Goal: Task Accomplishment & Management: Manage account settings

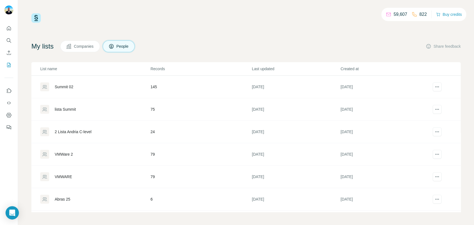
click at [14, 41] on div at bounding box center [9, 76] width 18 height 112
click at [10, 41] on icon "Search" at bounding box center [9, 40] width 4 height 4
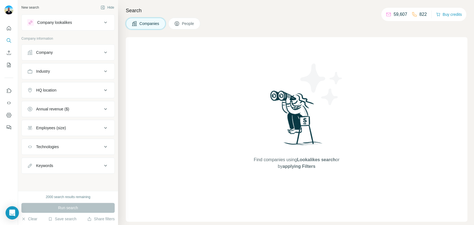
click at [78, 54] on div "Company" at bounding box center [64, 53] width 75 height 6
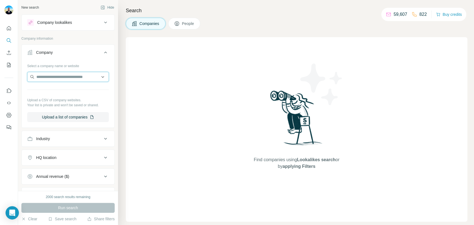
click at [70, 78] on input "text" at bounding box center [68, 77] width 82 height 10
paste input "**********"
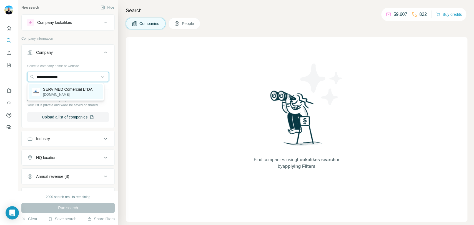
type input "**********"
click at [77, 92] on div "SERVIMED Comercial LTDA [DOMAIN_NAME]" at bounding box center [67, 92] width 49 height 11
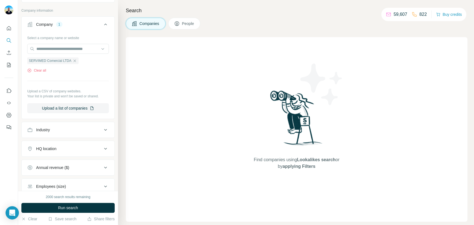
scroll to position [31, 0]
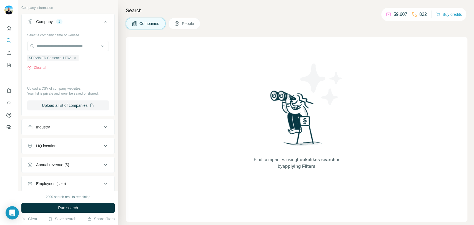
click at [65, 210] on span "Run search" at bounding box center [68, 208] width 20 height 6
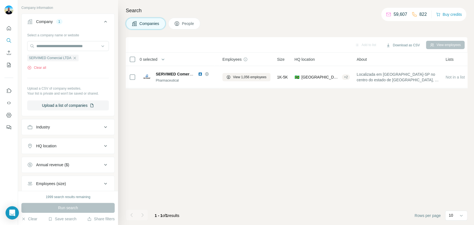
click at [181, 23] on button "People" at bounding box center [184, 24] width 32 height 12
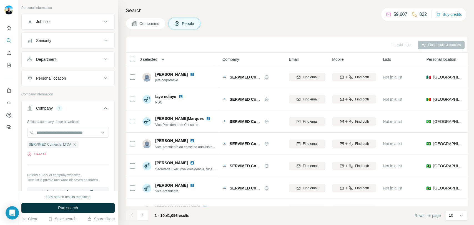
click at [79, 43] on button "Seniority" at bounding box center [68, 40] width 93 height 13
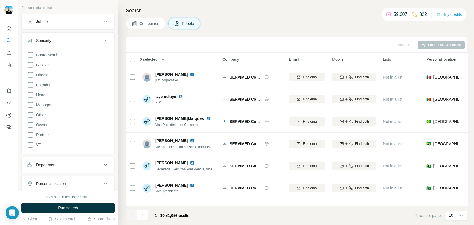
click at [51, 66] on div "Board Member C-Level Director Founder Head Manager Other Owner Partner VP" at bounding box center [68, 98] width 82 height 99
click at [35, 74] on div "Director" at bounding box center [38, 75] width 22 height 7
drag, startPoint x: 32, startPoint y: 62, endPoint x: 31, endPoint y: 71, distance: 9.0
click at [32, 62] on icon at bounding box center [31, 65] width 6 height 6
click at [31, 78] on icon at bounding box center [30, 75] width 7 height 7
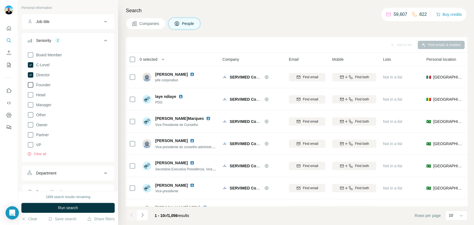
click at [31, 88] on div "Board Member C-Level Director Founder Head Manager Other Owner Partner VP Clear…" at bounding box center [68, 102] width 82 height 107
click at [32, 80] on div "Board Member C-Level Director Founder Head Manager Other Owner Partner VP Clear…" at bounding box center [68, 102] width 82 height 107
drag, startPoint x: 32, startPoint y: 85, endPoint x: 32, endPoint y: 101, distance: 15.3
click at [32, 85] on icon at bounding box center [30, 85] width 7 height 7
click at [32, 103] on icon at bounding box center [30, 105] width 7 height 7
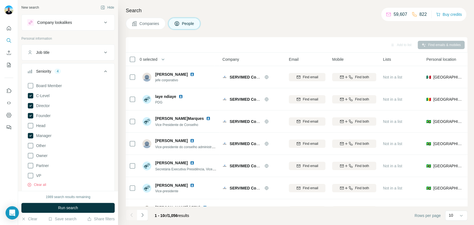
scroll to position [123, 0]
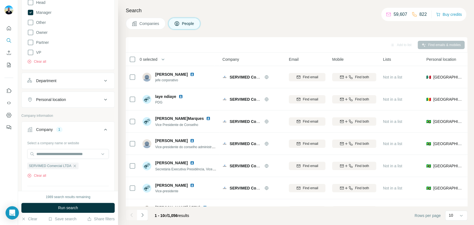
click at [54, 80] on div "Department" at bounding box center [46, 81] width 20 height 6
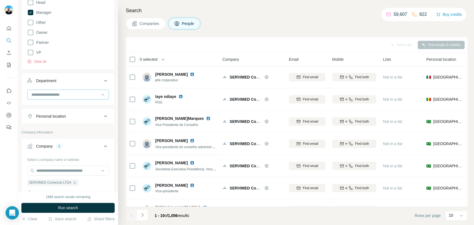
click at [58, 92] on input at bounding box center [65, 95] width 69 height 6
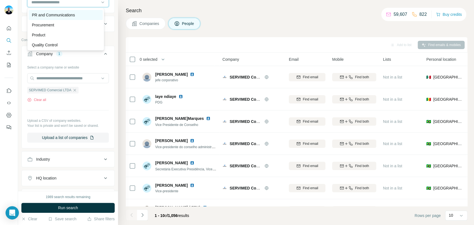
scroll to position [185, 0]
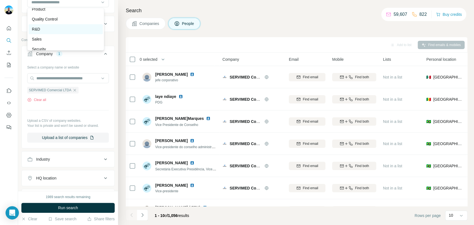
click at [65, 32] on div "R&D" at bounding box center [65, 29] width 67 height 6
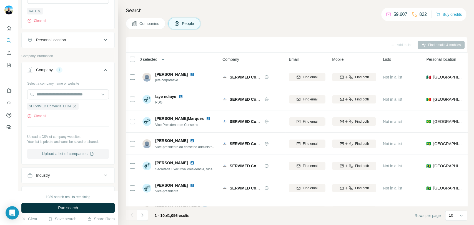
scroll to position [277, 0]
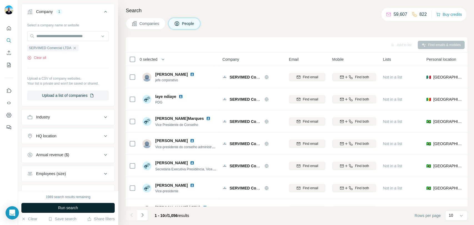
click at [62, 205] on span "Run search" at bounding box center [68, 208] width 20 height 6
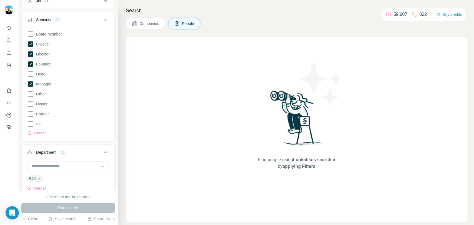
scroll to position [31, 0]
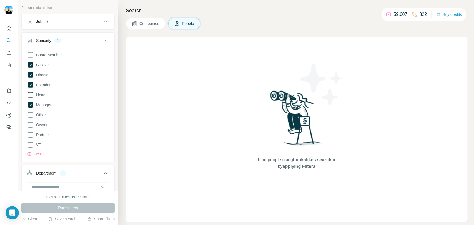
click at [32, 94] on icon at bounding box center [30, 95] width 7 height 7
click at [55, 209] on button "Run search" at bounding box center [67, 208] width 93 height 10
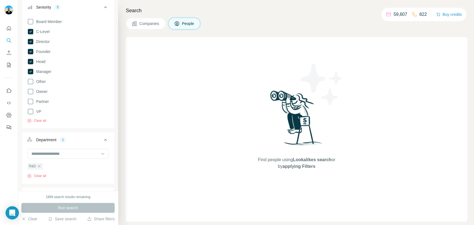
scroll to position [31, 0]
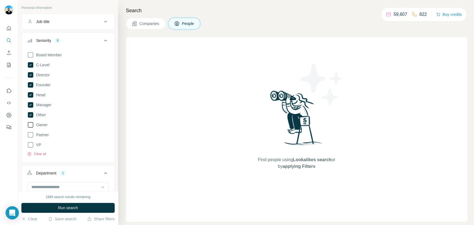
click at [34, 124] on span "Owner" at bounding box center [41, 125] width 14 height 6
click at [67, 210] on span "Run search" at bounding box center [68, 208] width 20 height 6
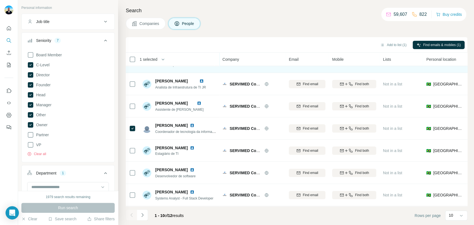
scroll to position [85, 0]
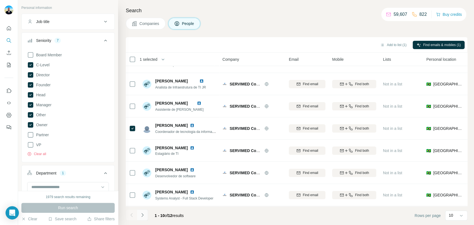
click at [144, 212] on icon "Navigate to next page" at bounding box center [143, 215] width 6 height 6
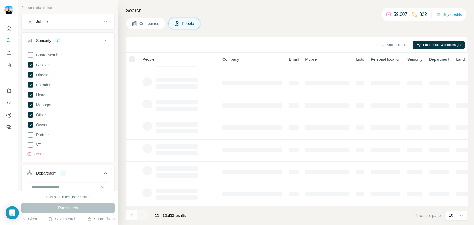
scroll to position [0, 0]
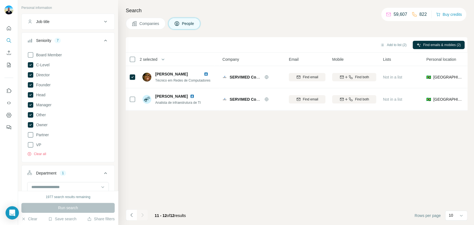
click at [134, 216] on button "Navigate to previous page" at bounding box center [131, 215] width 11 height 11
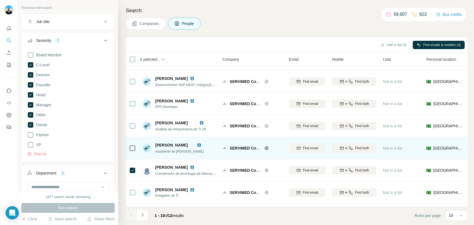
scroll to position [85, 0]
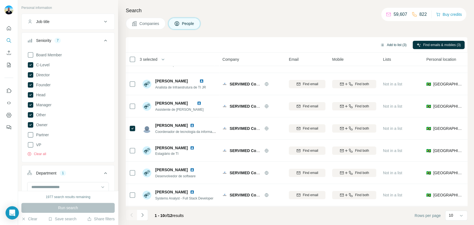
click at [384, 43] on button "Add to list (3)" at bounding box center [393, 45] width 34 height 8
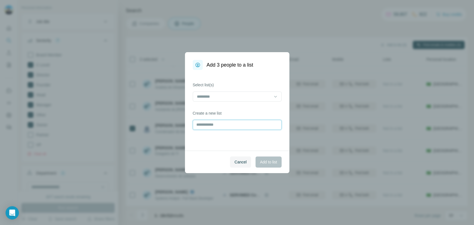
click at [244, 120] on input "text" at bounding box center [237, 125] width 89 height 10
type input "**********"
click at [266, 161] on span "Add to list" at bounding box center [268, 162] width 17 height 6
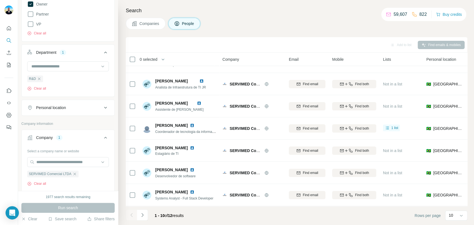
scroll to position [185, 0]
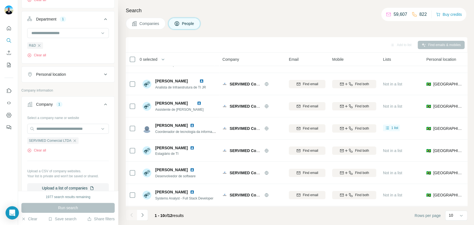
click at [76, 142] on icon "button" at bounding box center [74, 140] width 4 height 4
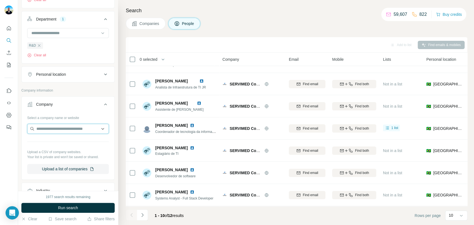
click at [79, 127] on input "text" at bounding box center [68, 129] width 82 height 10
paste input "**********"
type input "**********"
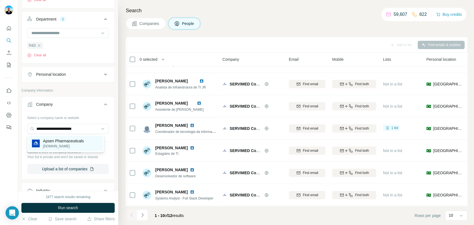
click at [67, 149] on div "Apsen Pharmaceuticals [DOMAIN_NAME]" at bounding box center [66, 143] width 74 height 15
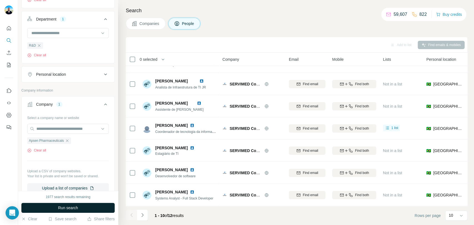
click at [75, 206] on span "Run search" at bounding box center [68, 208] width 20 height 6
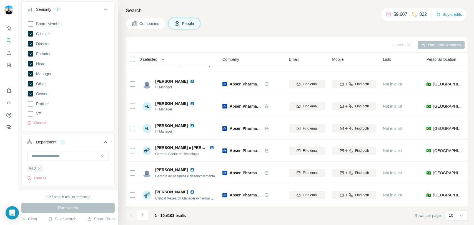
scroll to position [62, 0]
click at [41, 94] on span "Owner" at bounding box center [41, 94] width 14 height 6
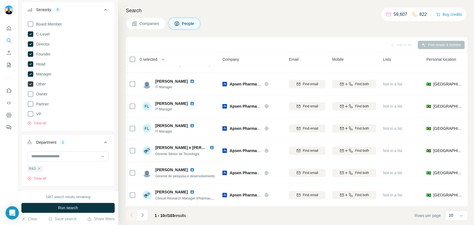
click at [38, 87] on label "Other" at bounding box center [36, 84] width 19 height 7
click at [59, 208] on span "Run search" at bounding box center [68, 208] width 20 height 6
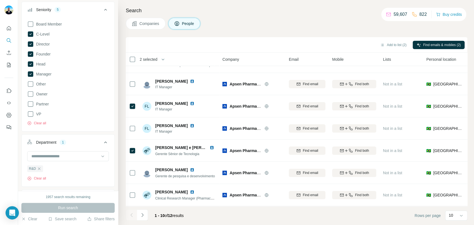
click at [144, 214] on icon "Navigate to next page" at bounding box center [143, 215] width 6 height 6
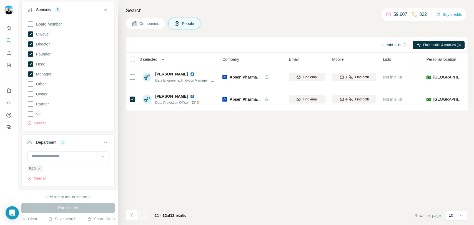
click at [392, 47] on button "Add to list (3)" at bounding box center [393, 45] width 34 height 8
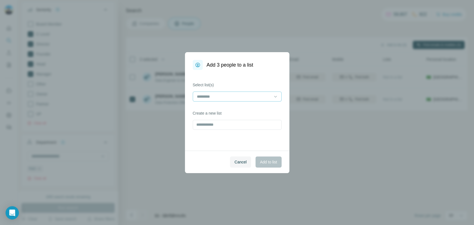
click at [253, 99] on input at bounding box center [233, 97] width 75 height 6
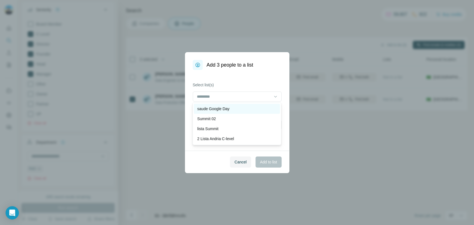
click at [224, 108] on p "saude Google Day" at bounding box center [213, 109] width 32 height 6
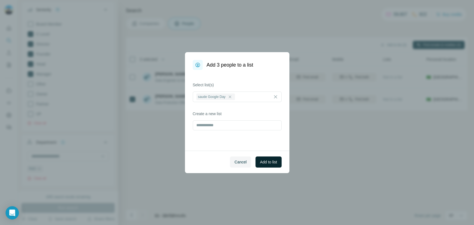
click at [265, 161] on span "Add to list" at bounding box center [268, 162] width 17 height 6
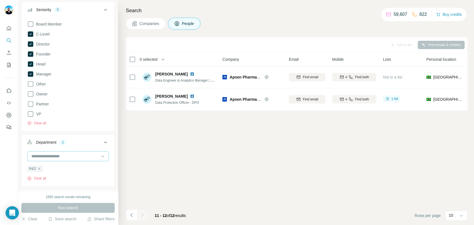
click at [76, 153] on input at bounding box center [65, 156] width 69 height 6
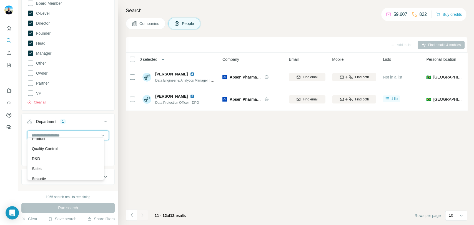
scroll to position [92, 0]
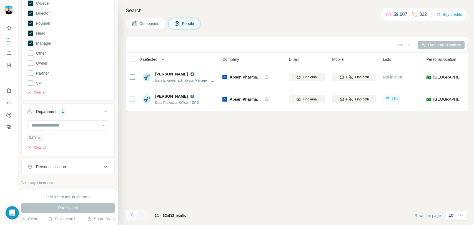
click at [25, 140] on div "R&D Clear all" at bounding box center [68, 137] width 93 height 34
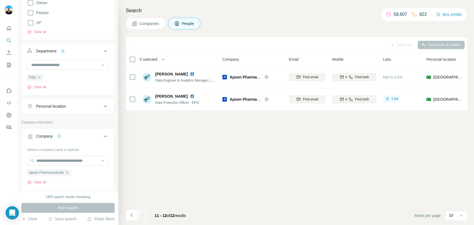
scroll to position [154, 0]
click at [69, 173] on icon "button" at bounding box center [67, 171] width 4 height 4
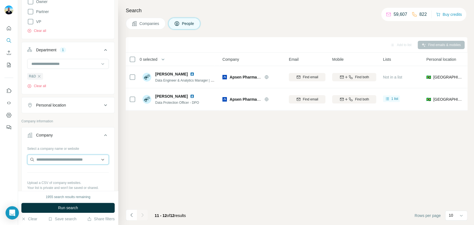
click at [69, 163] on input "text" at bounding box center [68, 160] width 82 height 10
paste input "**********"
type input "**********"
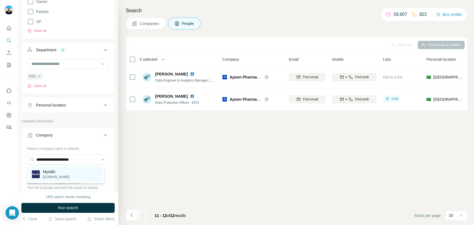
click at [63, 171] on p "Myralis" at bounding box center [56, 172] width 27 height 6
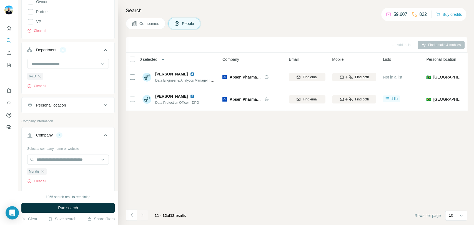
click at [107, 211] on button "Run search" at bounding box center [67, 208] width 93 height 10
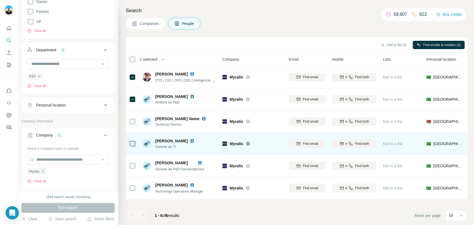
click at [131, 146] on icon at bounding box center [132, 143] width 7 height 7
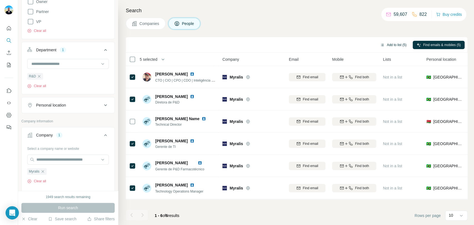
click at [391, 42] on button "Add to list (5)" at bounding box center [393, 45] width 34 height 8
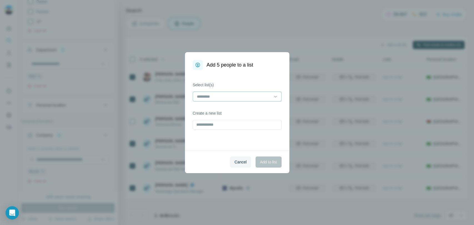
click at [250, 96] on input at bounding box center [233, 97] width 75 height 6
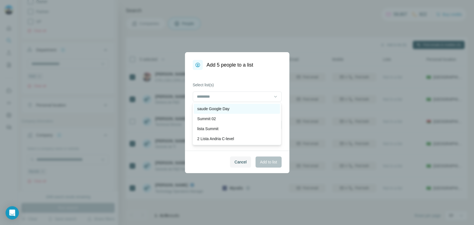
click at [234, 107] on div "saude Google Day" at bounding box center [236, 109] width 79 height 6
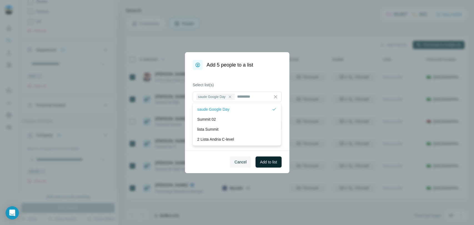
click at [266, 163] on span "Add to list" at bounding box center [268, 162] width 17 height 6
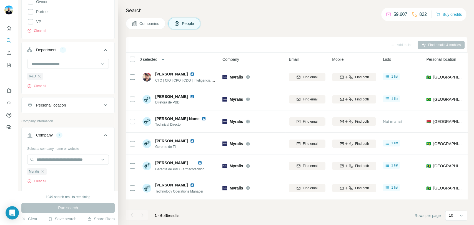
drag, startPoint x: 43, startPoint y: 171, endPoint x: 47, endPoint y: 166, distance: 6.0
click at [43, 171] on icon "button" at bounding box center [43, 171] width 4 height 4
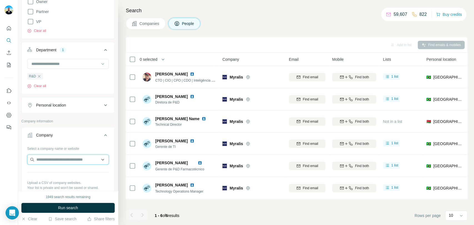
click at [52, 158] on input "text" at bounding box center [68, 160] width 82 height 10
click at [90, 145] on div "Select a company name or website" at bounding box center [68, 147] width 82 height 7
click at [80, 161] on input "text" at bounding box center [68, 160] width 82 height 10
paste input "**********"
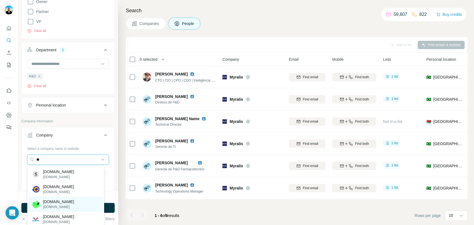
type input "*"
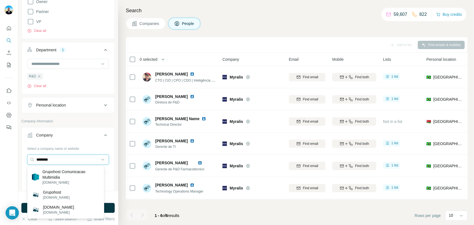
type input "*********"
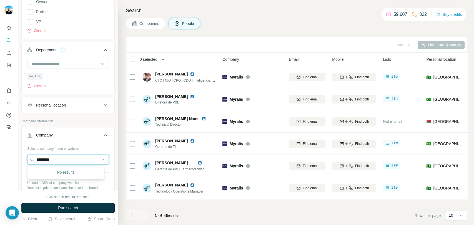
drag, startPoint x: 83, startPoint y: 160, endPoint x: -11, endPoint y: 149, distance: 94.4
click at [0, 149] on html "New search Hide Company lookalikes Personal information Job title Seniority 5 B…" at bounding box center [237, 112] width 474 height 225
click at [104, 154] on div "Select a company name or website Upload a CSV of company websites. Your list is…" at bounding box center [68, 176] width 93 height 65
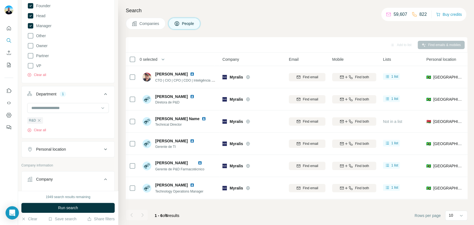
scroll to position [154, 0]
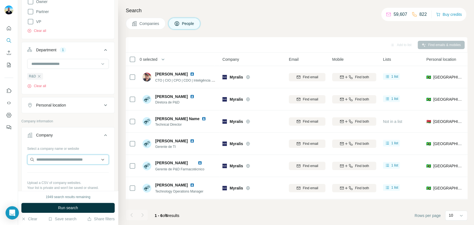
drag, startPoint x: 62, startPoint y: 161, endPoint x: 65, endPoint y: 157, distance: 5.1
click at [62, 160] on input "text" at bounding box center [68, 160] width 82 height 10
paste input "**********"
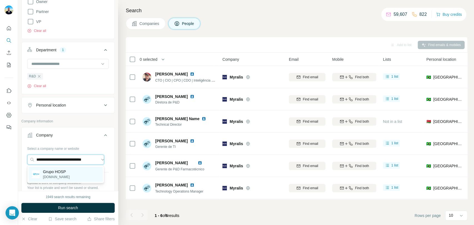
type input "**********"
click at [83, 178] on div "Grupo HOSP [DOMAIN_NAME]" at bounding box center [66, 174] width 74 height 15
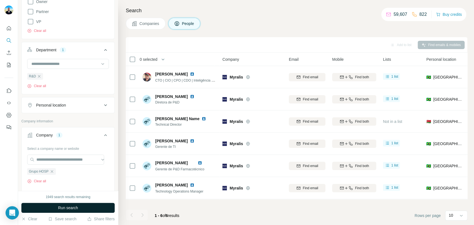
click at [82, 208] on button "Run search" at bounding box center [67, 208] width 93 height 10
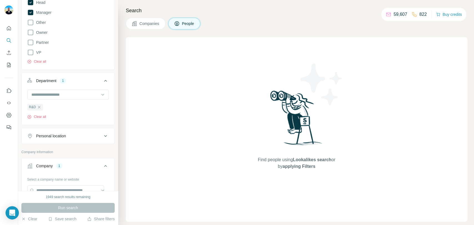
scroll to position [92, 0]
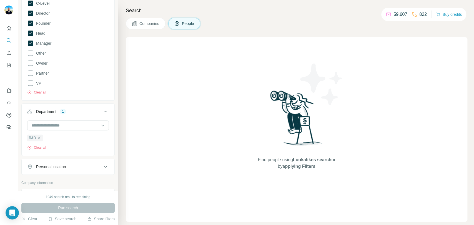
click at [43, 58] on div "Board Member C-Level Director Founder Head Manager Other Owner Partner VP Clear…" at bounding box center [68, 41] width 82 height 107
click at [43, 52] on span "Other" at bounding box center [40, 54] width 12 height 6
click at [49, 63] on div "Board Member C-Level Director Founder Head Manager Other Owner Partner VP Clear…" at bounding box center [68, 41] width 82 height 107
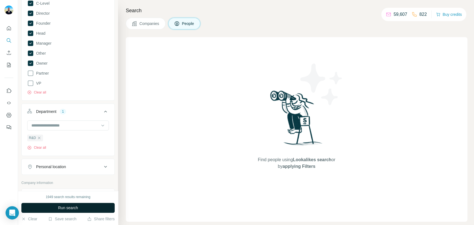
click at [70, 203] on button "Run search" at bounding box center [67, 208] width 93 height 10
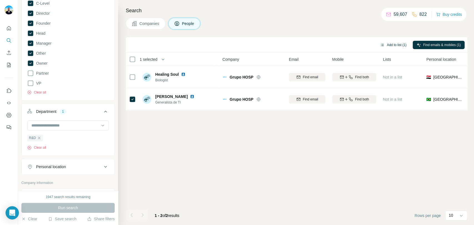
click at [395, 41] on button "Add to list (1)" at bounding box center [393, 45] width 34 height 8
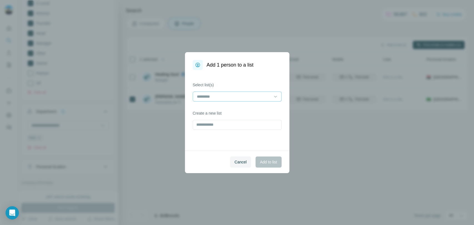
click at [245, 96] on input at bounding box center [233, 97] width 75 height 6
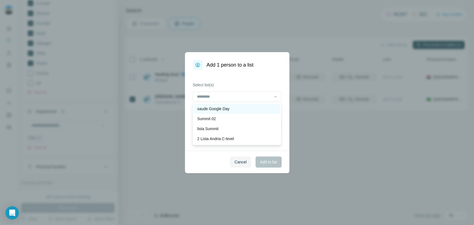
click at [236, 113] on div "saude Google Day" at bounding box center [237, 109] width 86 height 10
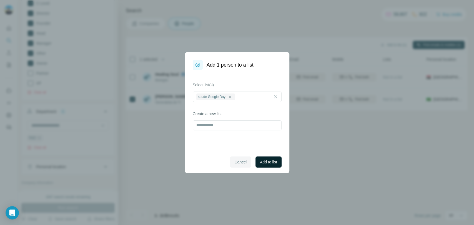
click at [271, 165] on button "Add to list" at bounding box center [268, 162] width 26 height 11
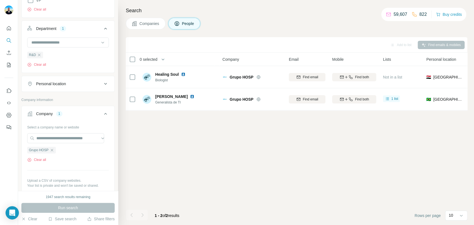
scroll to position [185, 0]
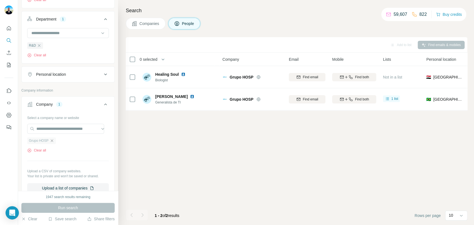
click at [53, 141] on icon "button" at bounding box center [52, 140] width 4 height 4
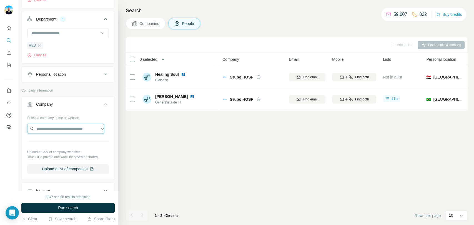
click at [58, 131] on input "text" at bounding box center [65, 129] width 77 height 10
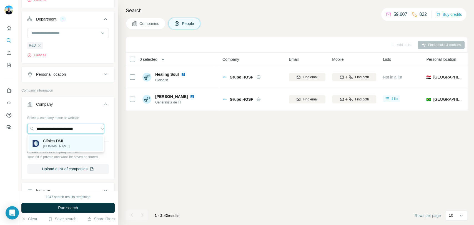
type input "**********"
click at [75, 145] on div "Clínica DMI [DOMAIN_NAME]" at bounding box center [66, 143] width 74 height 15
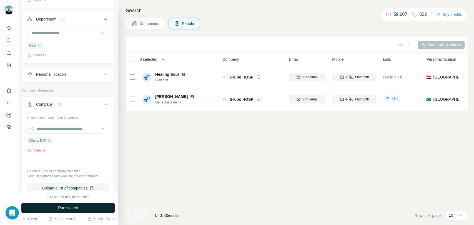
click at [86, 206] on button "Run search" at bounding box center [67, 208] width 93 height 10
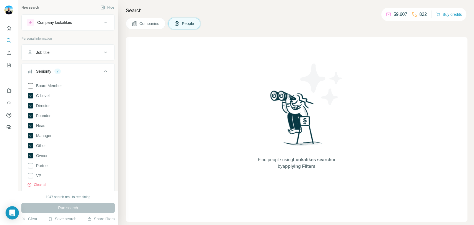
click at [40, 85] on span "Board Member" at bounding box center [48, 86] width 28 height 6
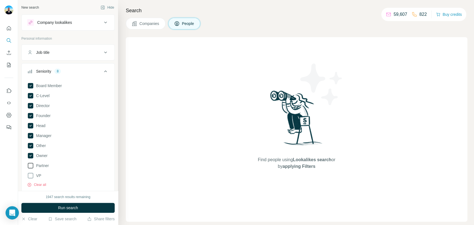
click at [33, 164] on icon at bounding box center [30, 165] width 7 height 7
click at [31, 176] on icon at bounding box center [30, 175] width 7 height 7
click at [55, 208] on button "Run search" at bounding box center [67, 208] width 93 height 10
click at [34, 166] on span "Partner" at bounding box center [41, 166] width 15 height 6
click at [37, 83] on span "Board Member" at bounding box center [48, 86] width 28 height 6
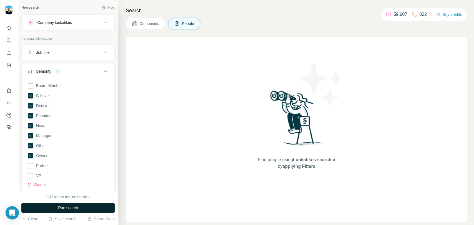
click at [52, 209] on button "Run search" at bounding box center [67, 208] width 93 height 10
click at [141, 27] on button "Companies" at bounding box center [146, 24] width 40 height 12
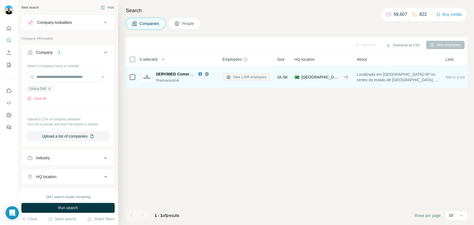
click at [259, 76] on span "View 1,056 employees" at bounding box center [250, 77] width 34 height 5
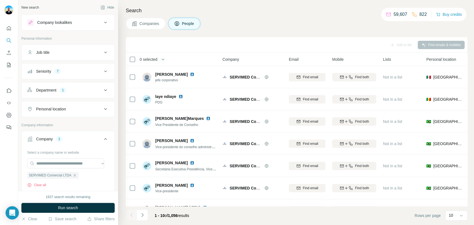
click at [70, 90] on div "Department 1" at bounding box center [64, 90] width 75 height 6
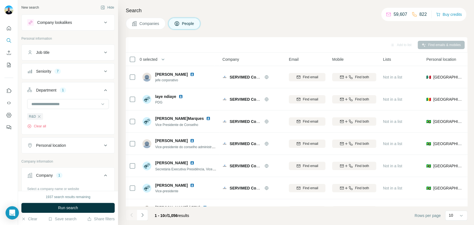
click at [69, 72] on div "Seniority 7" at bounding box center [64, 72] width 75 height 6
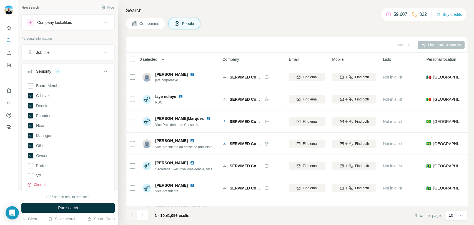
click at [42, 185] on button "Clear all" at bounding box center [36, 184] width 19 height 5
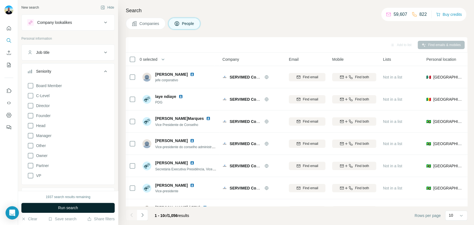
click at [50, 204] on button "Run search" at bounding box center [67, 208] width 93 height 10
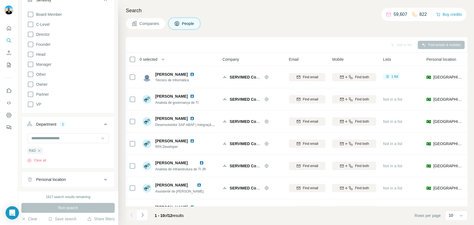
scroll to position [62, 0]
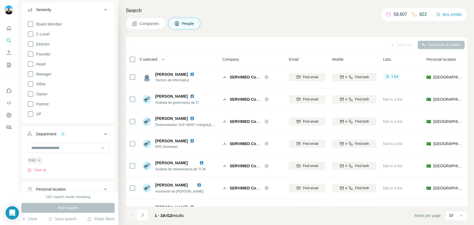
click at [143, 30] on div "Search Companies People Add to list Find emails & mobiles 0 selected People Com…" at bounding box center [296, 112] width 356 height 225
click at [146, 27] on button "Companies" at bounding box center [146, 24] width 40 height 12
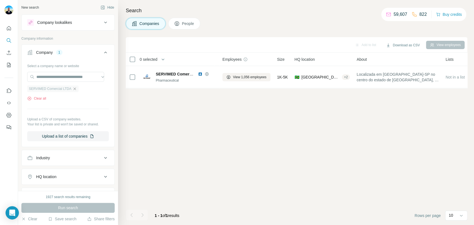
click at [76, 87] on icon "button" at bounding box center [74, 89] width 4 height 4
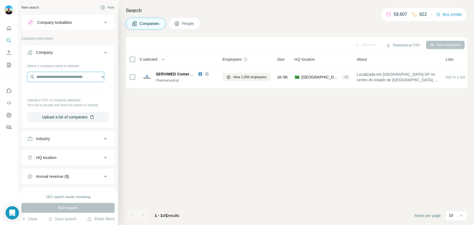
click at [67, 76] on input "text" at bounding box center [65, 77] width 77 height 10
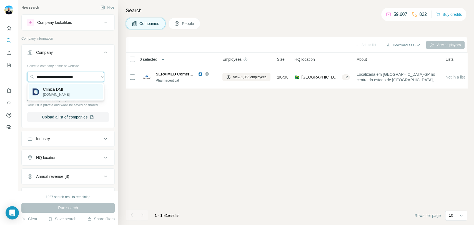
type input "**********"
click at [76, 88] on div "Clínica DMI [DOMAIN_NAME]" at bounding box center [66, 91] width 74 height 15
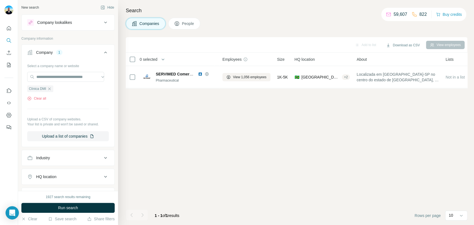
click at [82, 204] on button "Run search" at bounding box center [67, 208] width 93 height 10
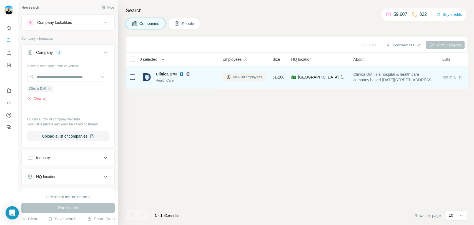
click at [248, 75] on span "View 30 employees" at bounding box center [247, 77] width 29 height 5
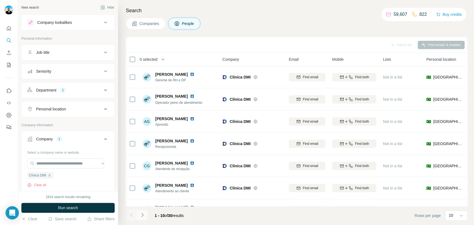
click at [143, 213] on icon "Navigate to next page" at bounding box center [143, 215] width 6 height 6
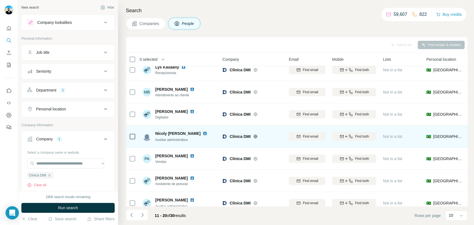
scroll to position [85, 0]
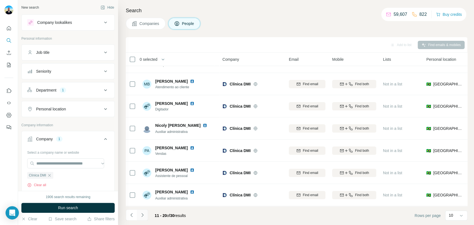
click at [144, 216] on icon "Navigate to next page" at bounding box center [143, 215] width 6 height 6
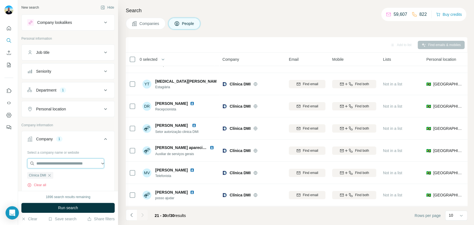
click at [54, 162] on input "text" at bounding box center [65, 163] width 77 height 10
click at [99, 176] on div "Type to search" at bounding box center [66, 176] width 74 height 11
click at [50, 173] on icon "button" at bounding box center [49, 175] width 4 height 4
click at [53, 160] on input "text" at bounding box center [65, 163] width 77 height 10
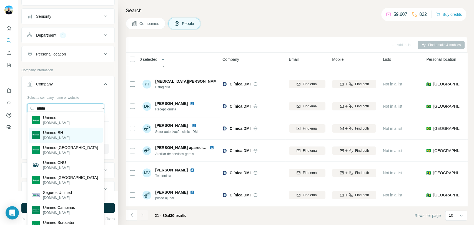
scroll to position [62, 0]
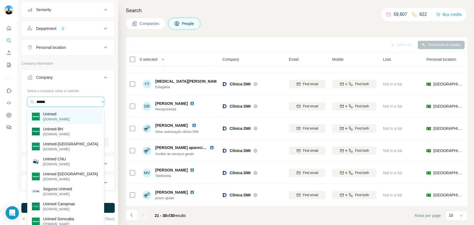
type input "******"
click at [74, 120] on div "Unimed [DOMAIN_NAME]" at bounding box center [66, 116] width 74 height 15
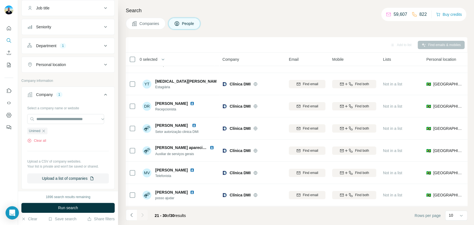
scroll to position [31, 0]
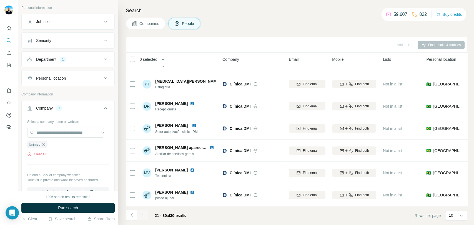
click at [81, 42] on div "Seniority" at bounding box center [64, 41] width 75 height 6
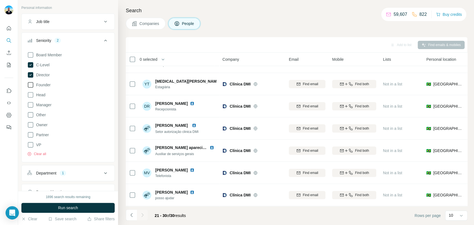
click at [43, 82] on span "Founder" at bounding box center [42, 85] width 17 height 6
click at [38, 109] on div "Board Member C-Level Director Founder Head Manager Other Owner Partner VP Clear…" at bounding box center [68, 102] width 82 height 107
click at [58, 207] on span "Run search" at bounding box center [68, 208] width 20 height 6
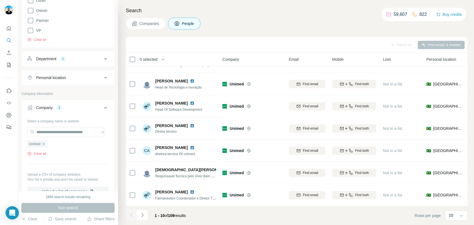
scroll to position [185, 0]
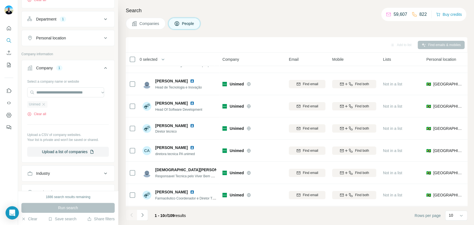
click at [36, 104] on span "Unimed" at bounding box center [34, 104] width 11 height 5
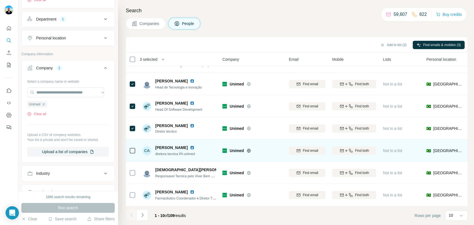
click at [129, 150] on td at bounding box center [132, 151] width 13 height 22
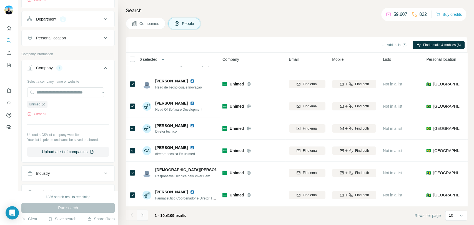
click at [146, 218] on button "Navigate to next page" at bounding box center [142, 215] width 11 height 11
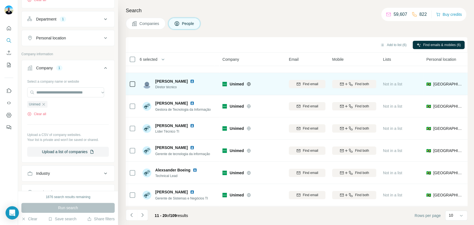
click at [135, 82] on icon at bounding box center [132, 84] width 7 height 7
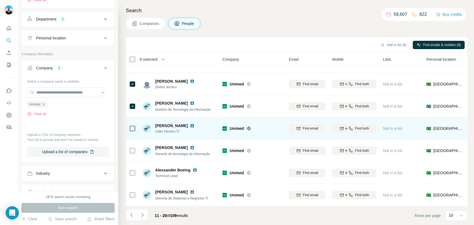
click at [132, 130] on div at bounding box center [132, 128] width 7 height 15
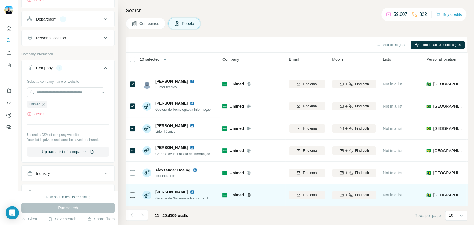
click at [132, 192] on icon at bounding box center [132, 195] width 7 height 7
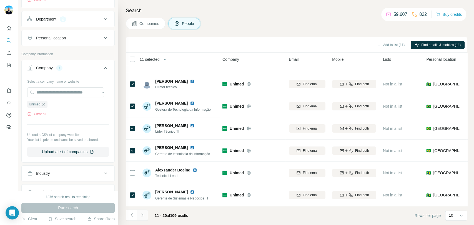
click at [141, 216] on icon "Navigate to next page" at bounding box center [143, 215] width 6 height 6
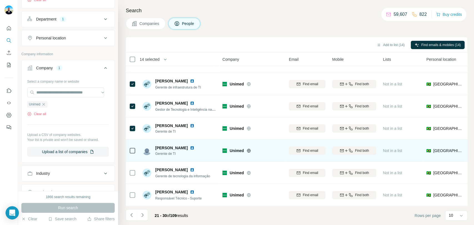
click at [129, 148] on icon at bounding box center [132, 150] width 7 height 7
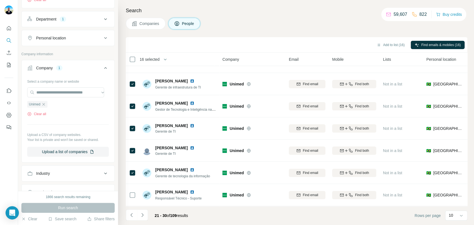
click at [143, 216] on icon "Navigate to next page" at bounding box center [143, 215] width 6 height 6
drag, startPoint x: 143, startPoint y: 215, endPoint x: 143, endPoint y: 212, distance: 3.3
click at [143, 216] on icon "Navigate to next page" at bounding box center [143, 215] width 6 height 6
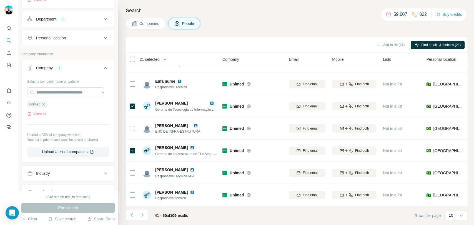
click at [146, 213] on button "Navigate to next page" at bounding box center [142, 215] width 11 height 11
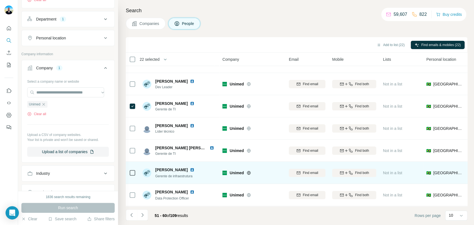
click at [138, 174] on td at bounding box center [132, 173] width 13 height 22
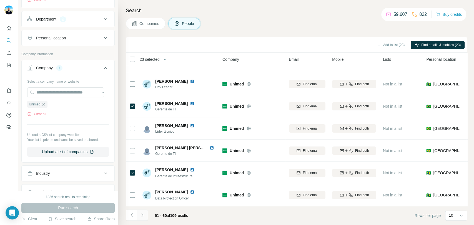
click at [142, 212] on icon "Navigate to next page" at bounding box center [143, 215] width 6 height 6
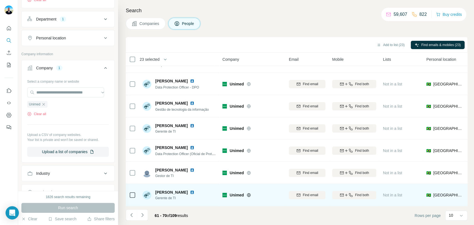
click at [132, 187] on div at bounding box center [132, 194] width 7 height 15
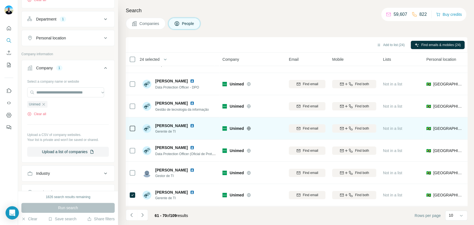
click at [135, 128] on icon at bounding box center [132, 128] width 7 height 7
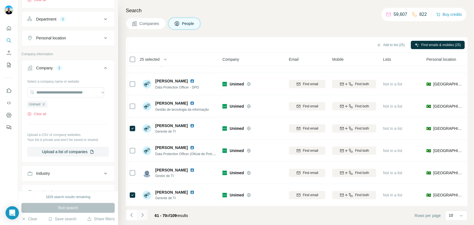
click at [147, 217] on button "Navigate to next page" at bounding box center [142, 215] width 11 height 11
click at [145, 214] on button "Navigate to next page" at bounding box center [142, 215] width 11 height 11
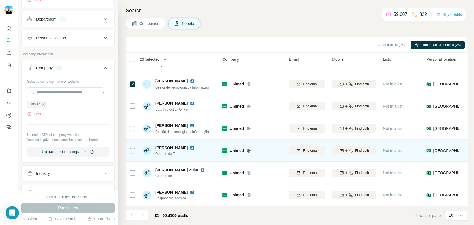
click at [138, 151] on td at bounding box center [132, 151] width 13 height 22
click at [133, 143] on div at bounding box center [132, 150] width 7 height 15
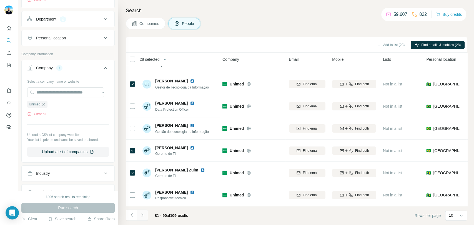
click at [142, 214] on icon "Navigate to next page" at bounding box center [143, 215] width 6 height 6
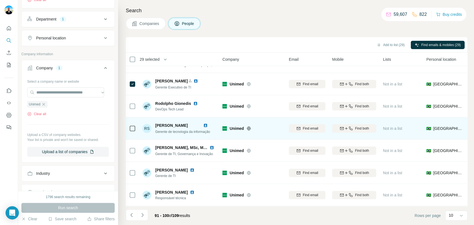
click at [132, 125] on icon at bounding box center [132, 128] width 7 height 7
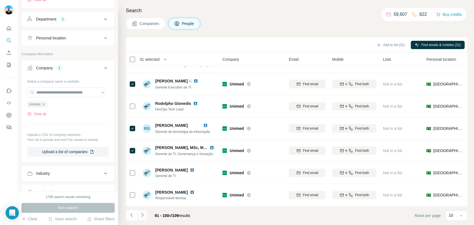
click at [142, 216] on icon "Navigate to next page" at bounding box center [142, 215] width 2 height 4
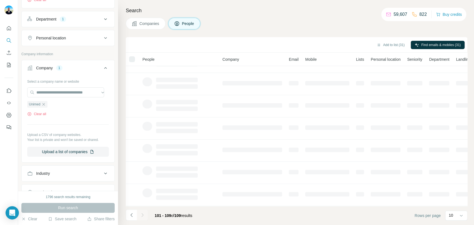
scroll to position [63, 0]
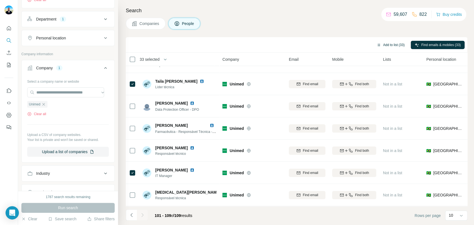
click at [393, 40] on div "Add to list (33) Find emails & mobiles (33)" at bounding box center [296, 45] width 336 height 10
click at [386, 43] on button "Add to list (33)" at bounding box center [390, 45] width 36 height 8
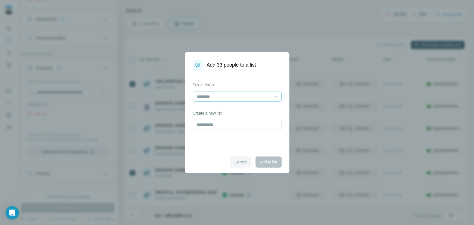
click at [258, 99] on input at bounding box center [233, 97] width 75 height 6
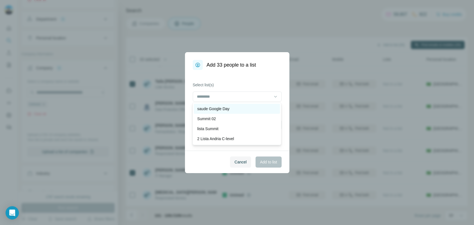
click at [246, 107] on div "saude Google Day" at bounding box center [236, 109] width 79 height 6
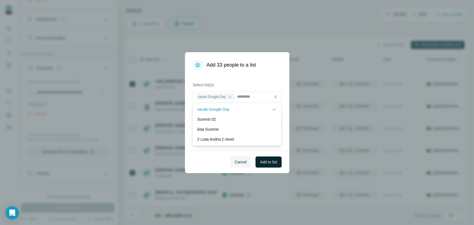
click at [270, 164] on span "Add to list" at bounding box center [268, 162] width 17 height 6
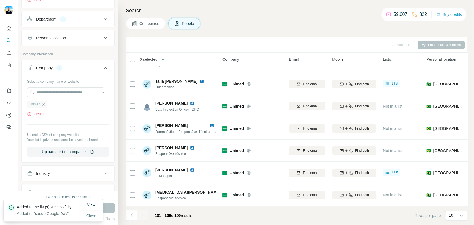
click at [46, 102] on icon "button" at bounding box center [43, 104] width 4 height 4
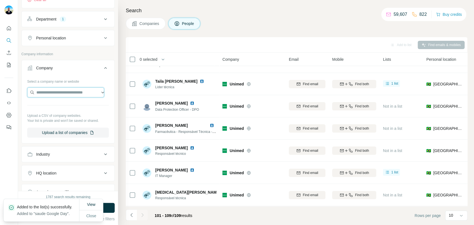
click at [51, 93] on input "text" at bounding box center [65, 92] width 77 height 10
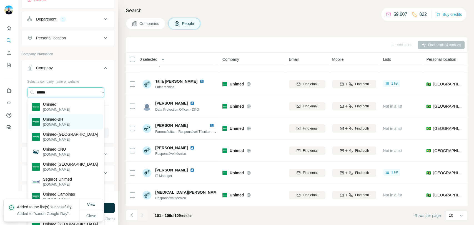
type input "******"
click at [73, 120] on div "Unimed-BH [DOMAIN_NAME]" at bounding box center [66, 121] width 74 height 15
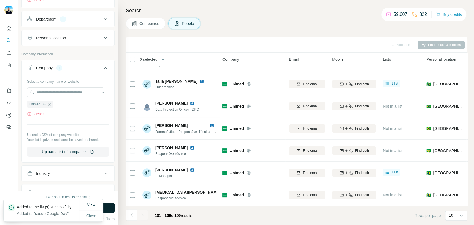
click at [113, 208] on button "Run search" at bounding box center [67, 208] width 93 height 10
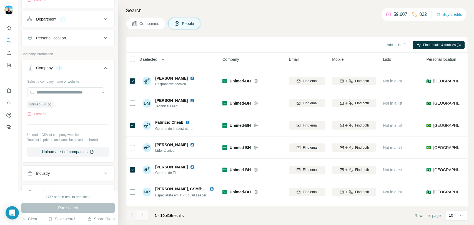
click at [143, 216] on icon "Navigate to next page" at bounding box center [143, 215] width 6 height 6
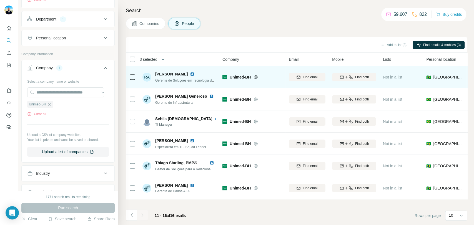
click at [131, 80] on icon at bounding box center [132, 77] width 7 height 7
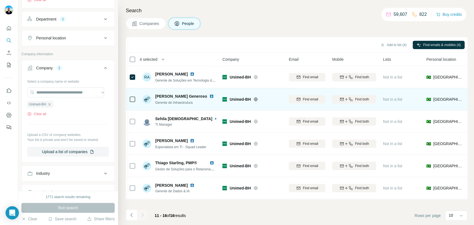
click at [129, 101] on td at bounding box center [132, 99] width 13 height 22
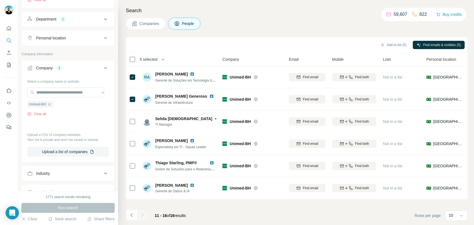
click at [142, 213] on div at bounding box center [142, 215] width 11 height 11
click at [133, 215] on icon "Navigate to previous page" at bounding box center [132, 215] width 6 height 6
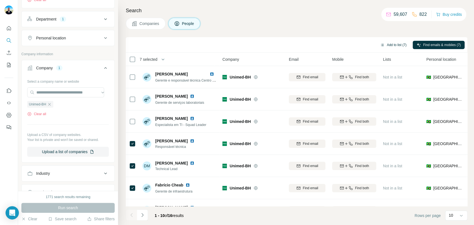
click at [390, 44] on button "Add to list (7)" at bounding box center [393, 45] width 34 height 8
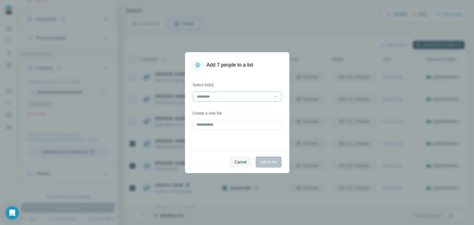
click at [243, 101] on div at bounding box center [237, 97] width 89 height 10
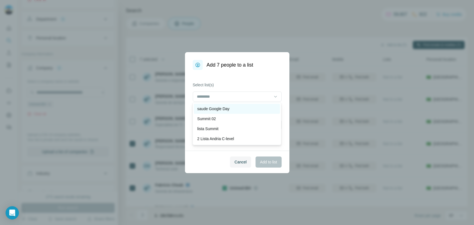
click at [243, 109] on div "saude Google Day" at bounding box center [236, 109] width 79 height 6
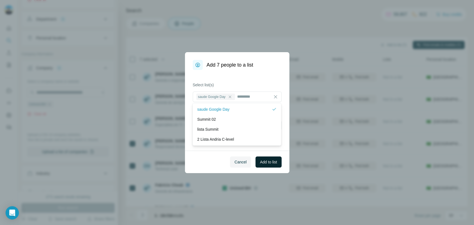
click at [270, 164] on span "Add to list" at bounding box center [268, 162] width 17 height 6
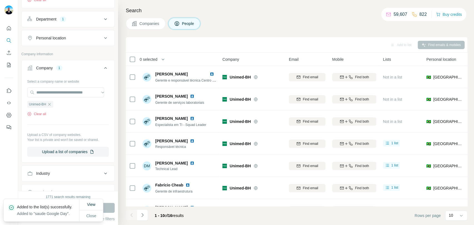
click at [51, 105] on icon "button" at bounding box center [49, 104] width 4 height 4
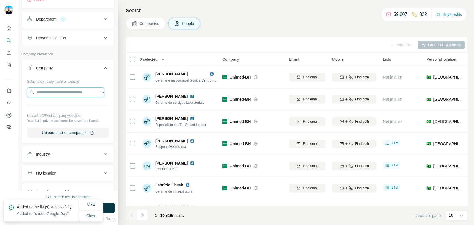
click at [59, 95] on input "text" at bounding box center [65, 92] width 77 height 10
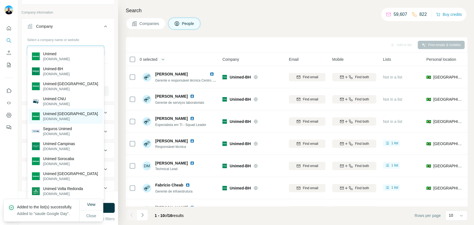
scroll to position [216, 0]
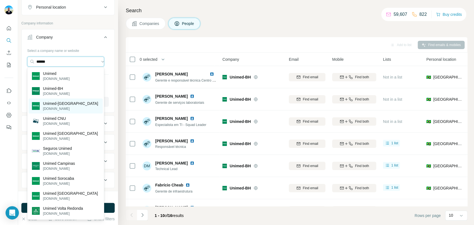
type input "******"
click at [76, 105] on div "Unimed-Rio [DOMAIN_NAME]" at bounding box center [66, 106] width 74 height 15
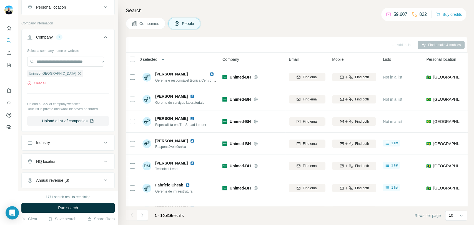
click at [87, 205] on button "Run search" at bounding box center [67, 208] width 93 height 10
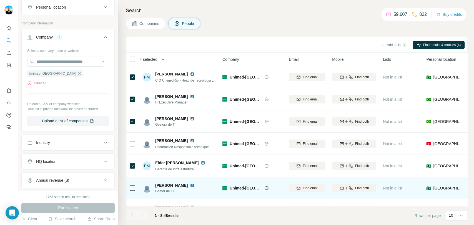
click at [133, 184] on div at bounding box center [132, 187] width 7 height 15
click at [135, 189] on icon at bounding box center [132, 188] width 7 height 7
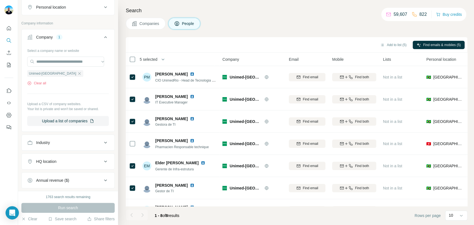
click at [400, 40] on div "Add to list (5) Find emails & mobiles (5)" at bounding box center [296, 45] width 336 height 10
click at [395, 44] on button "Add to list (5)" at bounding box center [393, 45] width 34 height 8
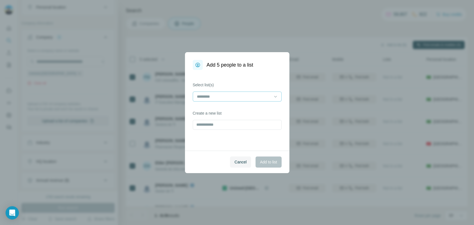
click at [253, 95] on input at bounding box center [233, 97] width 75 height 6
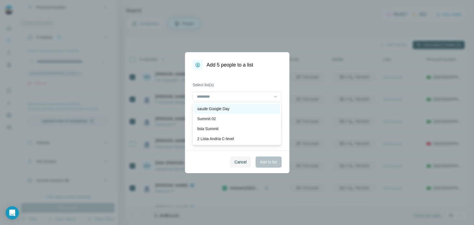
click at [234, 109] on div "saude Google Day" at bounding box center [236, 109] width 79 height 6
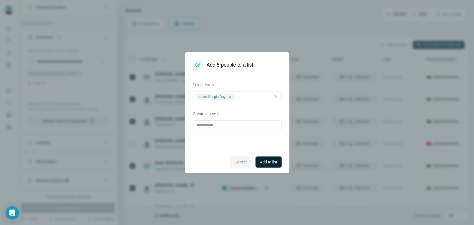
click at [268, 161] on span "Add to list" at bounding box center [268, 162] width 17 height 6
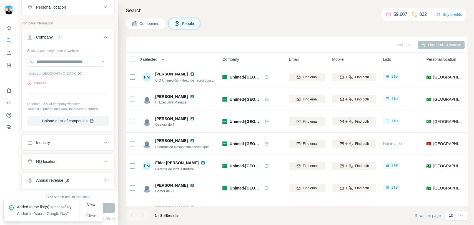
click at [78, 72] on icon "button" at bounding box center [79, 73] width 2 height 2
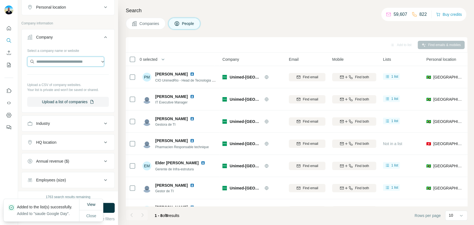
click at [55, 63] on input "text" at bounding box center [65, 62] width 77 height 10
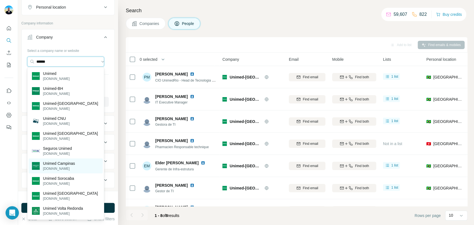
type input "******"
click at [75, 165] on p "Unimed Campinas" at bounding box center [59, 164] width 32 height 6
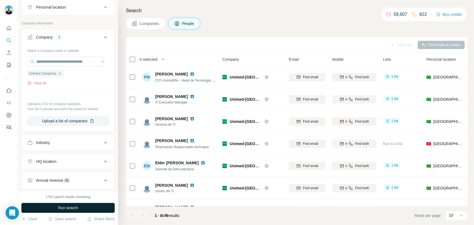
click at [75, 207] on span "Run search" at bounding box center [68, 208] width 20 height 6
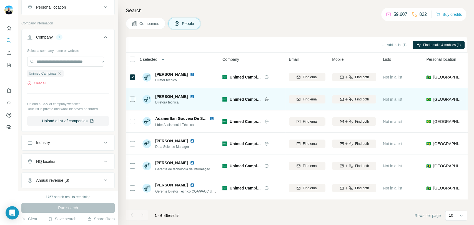
click at [128, 104] on td at bounding box center [132, 99] width 13 height 22
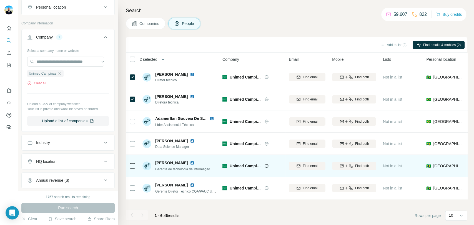
click at [134, 168] on icon at bounding box center [132, 166] width 7 height 7
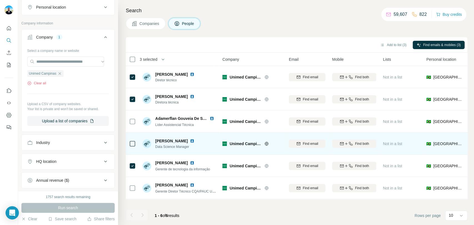
click at [134, 184] on div at bounding box center [132, 187] width 7 height 15
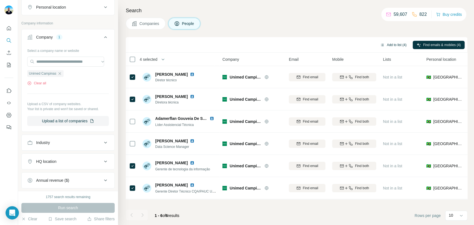
click at [388, 45] on button "Add to list (4)" at bounding box center [393, 45] width 34 height 8
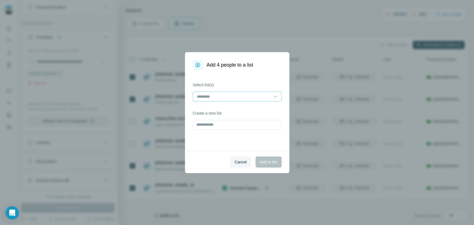
click at [261, 94] on input at bounding box center [233, 97] width 75 height 6
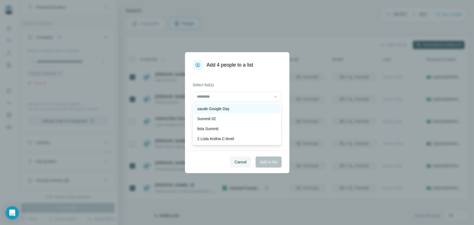
click at [227, 109] on p "saude Google Day" at bounding box center [213, 109] width 32 height 6
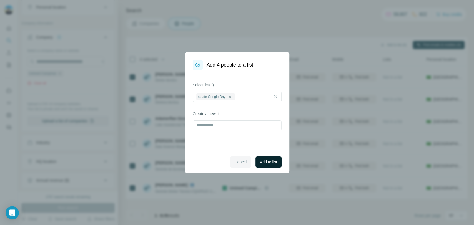
click at [266, 162] on span "Add to list" at bounding box center [268, 162] width 17 height 6
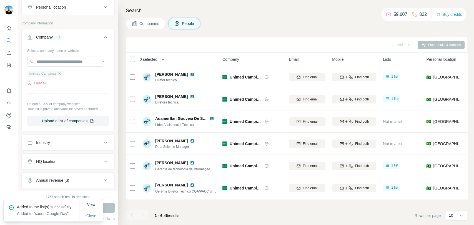
click at [62, 75] on icon "button" at bounding box center [59, 73] width 4 height 4
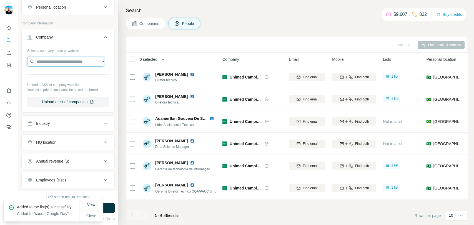
click at [62, 59] on input "text" at bounding box center [65, 62] width 77 height 10
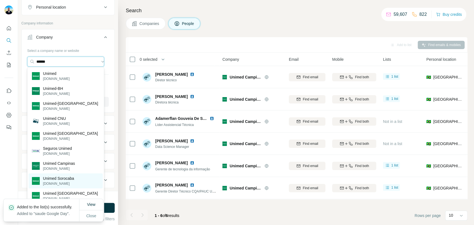
type input "******"
click at [73, 181] on p "Unimed Sorocaba" at bounding box center [58, 179] width 31 height 6
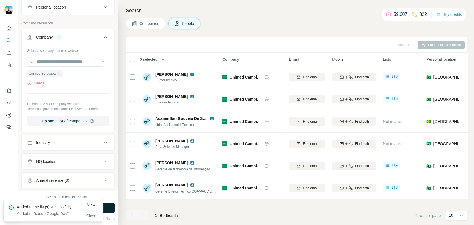
click at [111, 209] on button "Run search" at bounding box center [67, 208] width 93 height 10
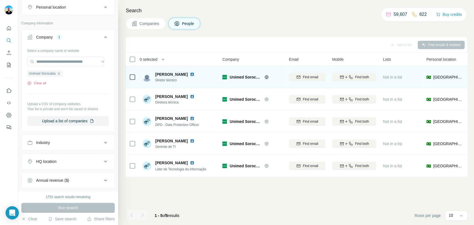
click at [135, 80] on td at bounding box center [132, 77] width 13 height 22
click at [134, 83] on div at bounding box center [132, 76] width 7 height 15
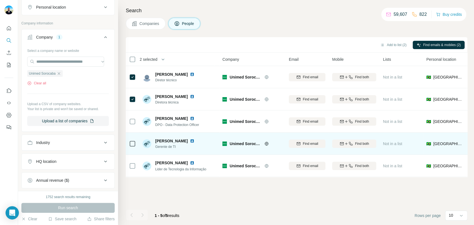
click at [141, 143] on td "[PERSON_NAME] Gerente de TI" at bounding box center [179, 144] width 80 height 22
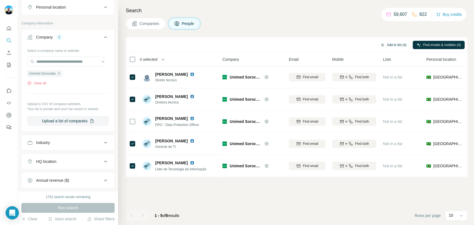
click at [391, 44] on button "Add to list (4)" at bounding box center [393, 45] width 34 height 8
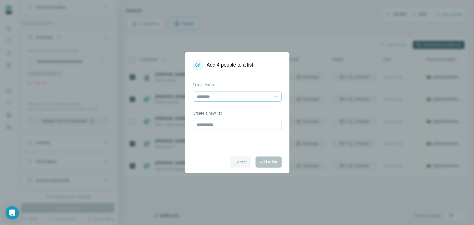
click at [254, 96] on input at bounding box center [233, 97] width 75 height 6
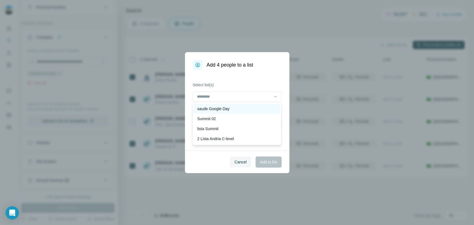
click at [244, 108] on div "saude Google Day" at bounding box center [236, 109] width 79 height 6
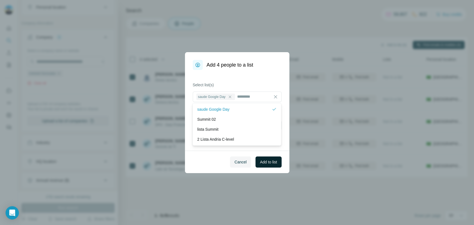
drag, startPoint x: 266, startPoint y: 166, endPoint x: 266, endPoint y: 163, distance: 2.8
click at [266, 165] on button "Add to list" at bounding box center [268, 162] width 26 height 11
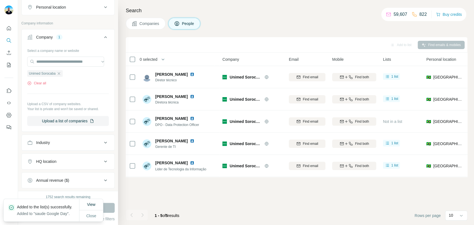
drag, startPoint x: 60, startPoint y: 75, endPoint x: 60, endPoint y: 69, distance: 5.8
click at [60, 73] on icon "button" at bounding box center [59, 73] width 4 height 4
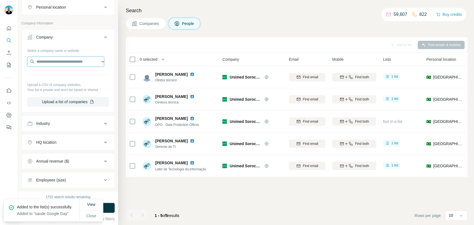
click at [60, 60] on input "text" at bounding box center [65, 62] width 77 height 10
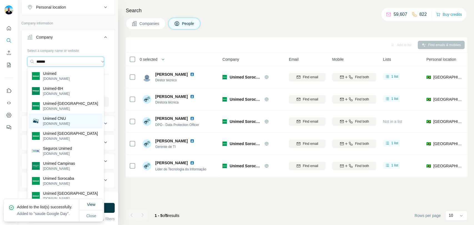
scroll to position [246, 0]
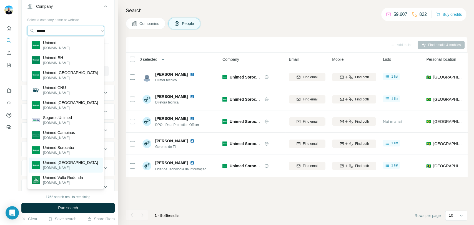
type input "******"
click at [92, 161] on div "Unimed [GEOGRAPHIC_DATA] [DOMAIN_NAME]" at bounding box center [66, 165] width 74 height 15
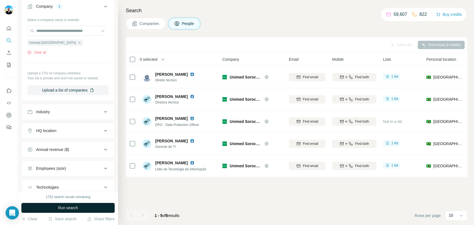
click at [82, 211] on button "Run search" at bounding box center [67, 208] width 93 height 10
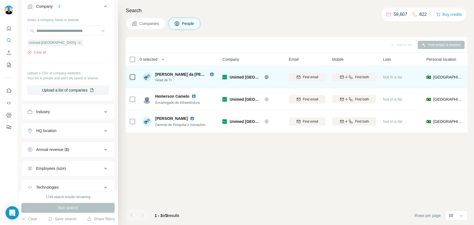
click at [134, 80] on icon at bounding box center [132, 77] width 7 height 7
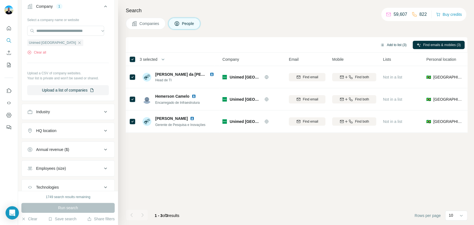
click at [398, 48] on button "Add to list (3)" at bounding box center [393, 45] width 34 height 8
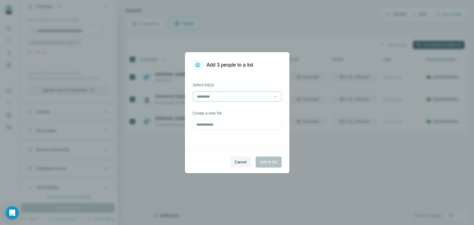
click at [256, 94] on input at bounding box center [233, 97] width 75 height 6
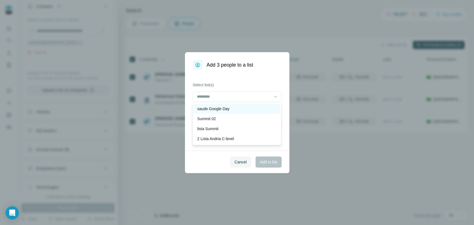
click at [233, 109] on div "saude Google Day" at bounding box center [236, 109] width 79 height 6
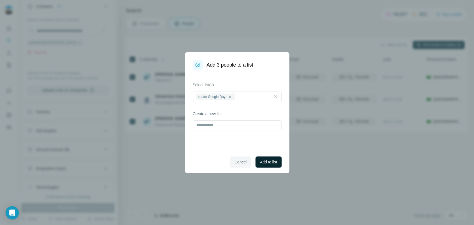
click at [263, 160] on span "Add to list" at bounding box center [268, 162] width 17 height 6
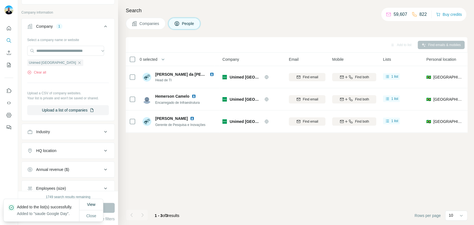
scroll to position [185, 0]
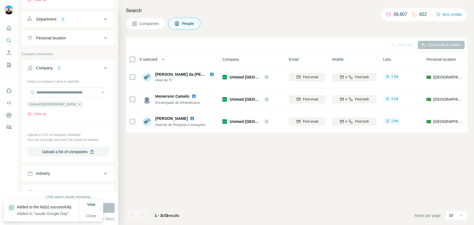
click at [77, 103] on icon "button" at bounding box center [79, 104] width 4 height 4
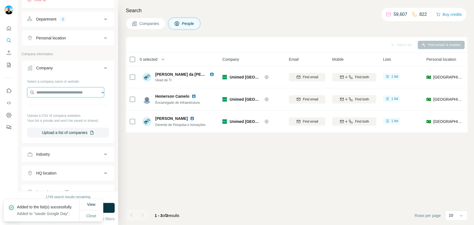
click at [64, 92] on input "text" at bounding box center [65, 92] width 77 height 10
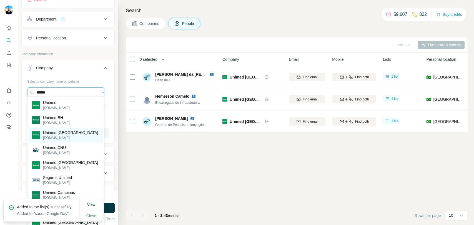
scroll to position [216, 0]
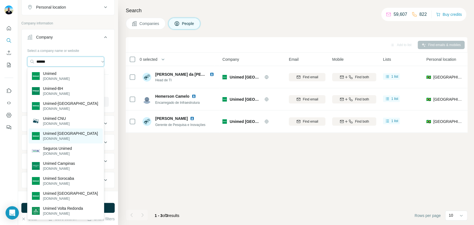
type input "******"
click at [76, 133] on p "Unimed [GEOGRAPHIC_DATA]" at bounding box center [70, 134] width 55 height 6
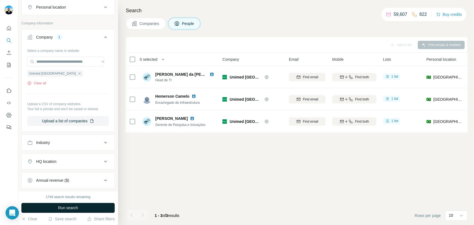
click at [103, 207] on button "Run search" at bounding box center [67, 208] width 93 height 10
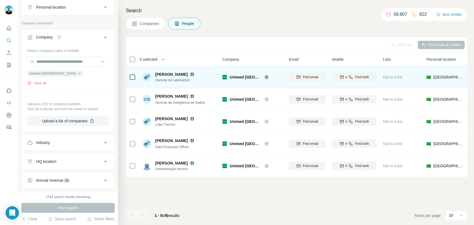
click at [131, 80] on div at bounding box center [132, 76] width 7 height 15
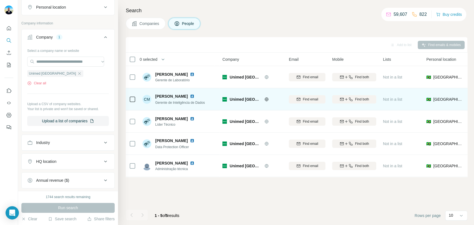
click at [135, 99] on icon at bounding box center [132, 99] width 7 height 7
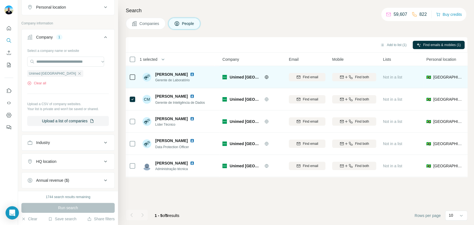
click at [131, 81] on div at bounding box center [132, 76] width 7 height 15
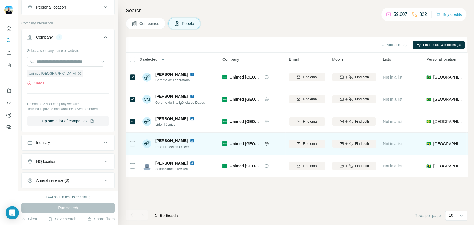
click at [129, 144] on icon at bounding box center [132, 143] width 7 height 7
click at [131, 139] on div at bounding box center [132, 143] width 7 height 15
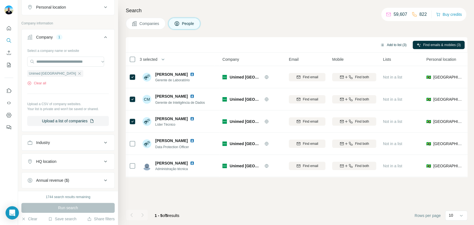
click at [392, 44] on button "Add to list (3)" at bounding box center [393, 45] width 34 height 8
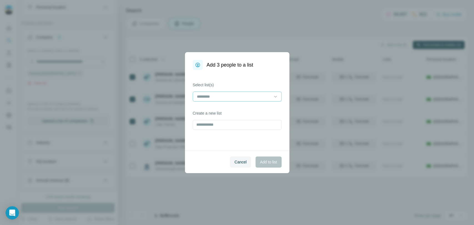
click at [253, 92] on div at bounding box center [233, 96] width 75 height 9
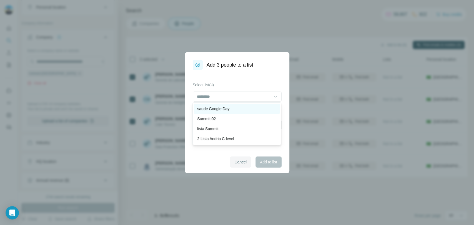
click at [205, 109] on p "saude Google Day" at bounding box center [213, 109] width 32 height 6
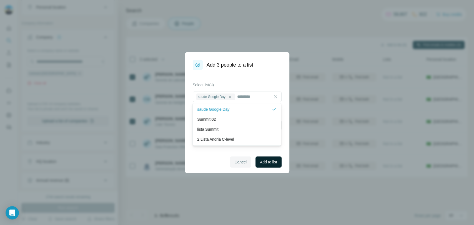
click at [262, 161] on span "Add to list" at bounding box center [268, 162] width 17 height 6
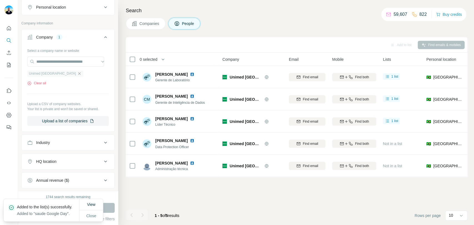
click at [77, 73] on icon "button" at bounding box center [79, 73] width 4 height 4
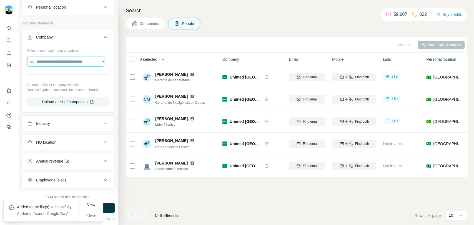
click at [64, 62] on input "text" at bounding box center [65, 62] width 77 height 10
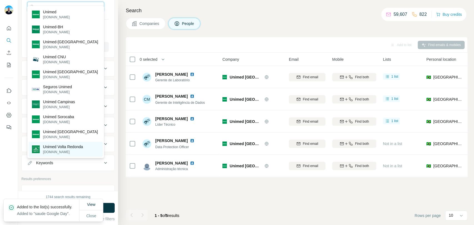
scroll to position [277, 0]
type input "******"
click at [89, 145] on div "Unimed Volta Redonda [DOMAIN_NAME]" at bounding box center [66, 149] width 74 height 15
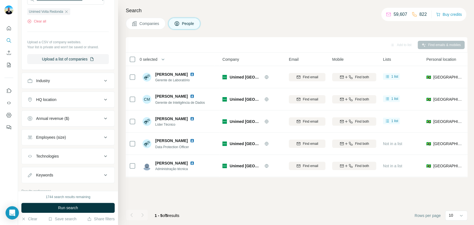
drag, startPoint x: 96, startPoint y: 207, endPoint x: 99, endPoint y: 207, distance: 2.8
click at [96, 207] on button "Run search" at bounding box center [67, 208] width 93 height 10
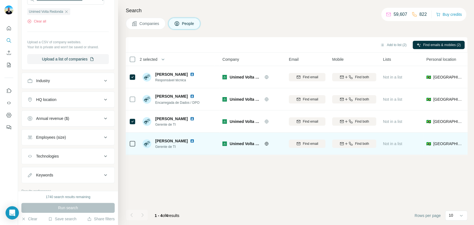
click at [132, 140] on div at bounding box center [132, 143] width 7 height 15
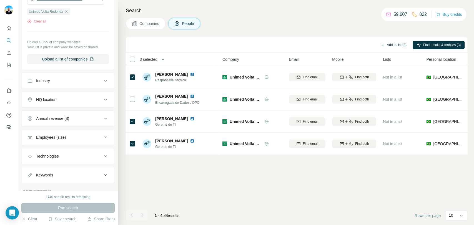
click at [384, 47] on button "Add to list (3)" at bounding box center [393, 45] width 34 height 8
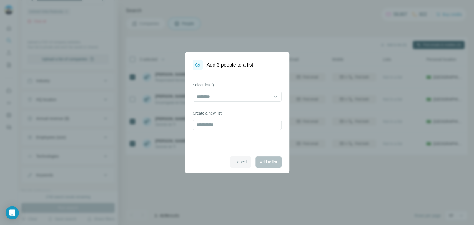
click at [248, 90] on div "Select list(s)" at bounding box center [237, 91] width 89 height 19
click at [246, 95] on input at bounding box center [233, 97] width 75 height 6
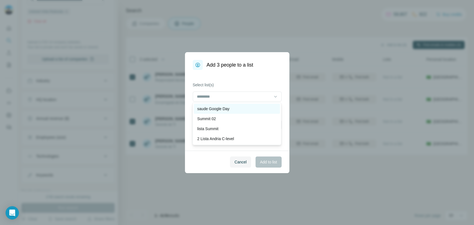
click at [233, 107] on div "saude Google Day" at bounding box center [236, 109] width 79 height 6
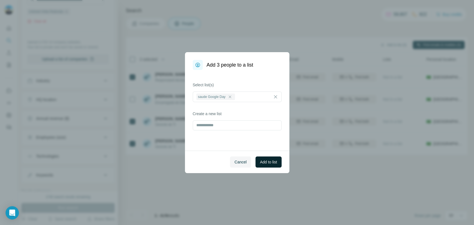
click at [262, 165] on span "Add to list" at bounding box center [268, 162] width 17 height 6
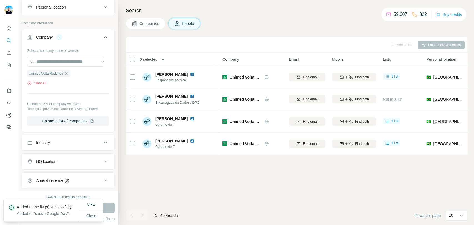
scroll to position [154, 0]
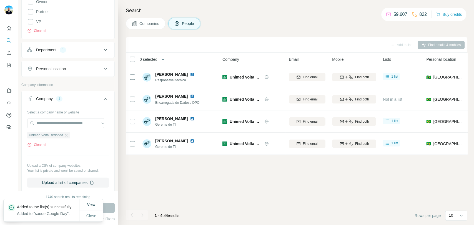
click at [69, 134] on icon "button" at bounding box center [66, 135] width 4 height 4
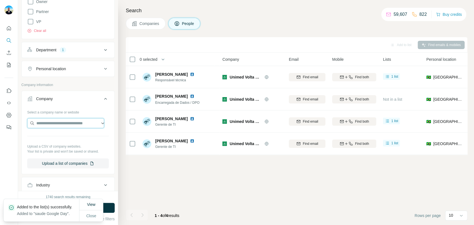
click at [72, 123] on input "text" at bounding box center [65, 123] width 77 height 10
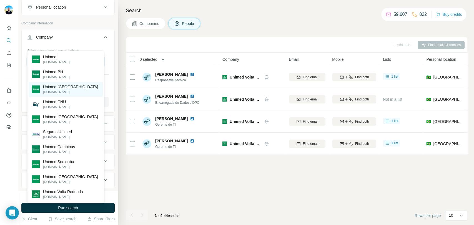
scroll to position [246, 0]
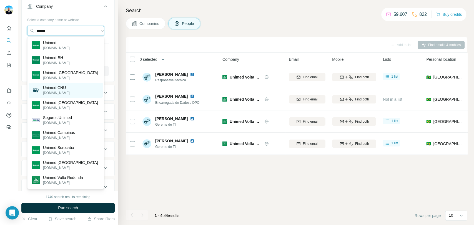
type input "******"
click at [87, 92] on div "Unimed CNU [DOMAIN_NAME]" at bounding box center [66, 90] width 74 height 15
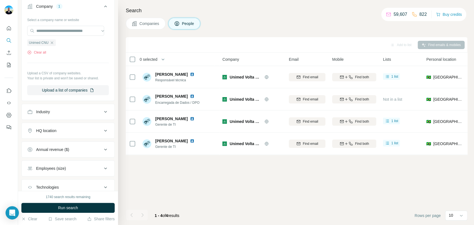
drag, startPoint x: 102, startPoint y: 206, endPoint x: 108, endPoint y: 204, distance: 6.7
click at [102, 206] on button "Run search" at bounding box center [67, 208] width 93 height 10
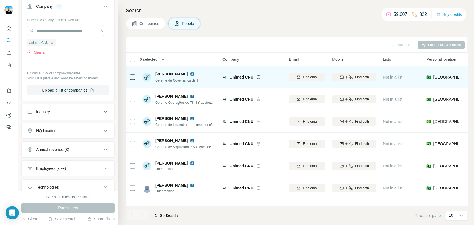
click at [137, 77] on td at bounding box center [132, 77] width 13 height 22
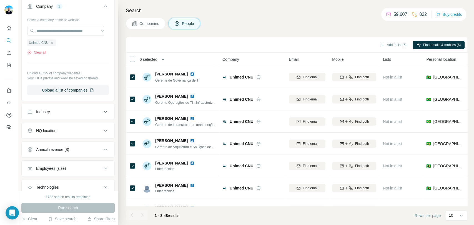
click at [384, 49] on div "Add to list (6)" at bounding box center [393, 45] width 34 height 8
click at [386, 47] on button "Add to list (6)" at bounding box center [393, 45] width 34 height 8
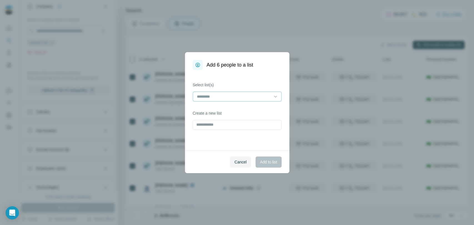
click at [258, 100] on div at bounding box center [233, 96] width 75 height 9
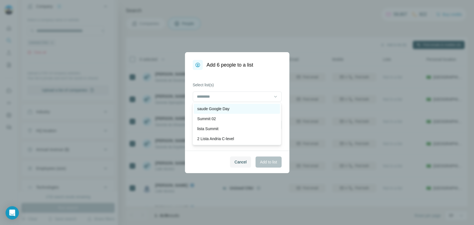
click at [241, 110] on div "saude Google Day" at bounding box center [236, 109] width 79 height 6
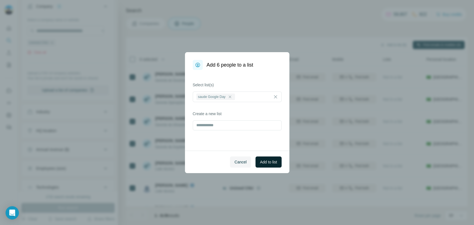
click at [270, 163] on span "Add to list" at bounding box center [268, 162] width 17 height 6
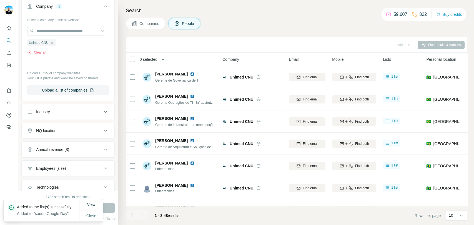
click at [53, 44] on icon "button" at bounding box center [52, 43] width 4 height 4
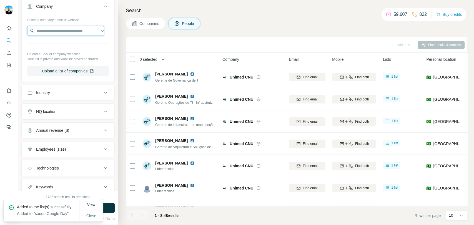
drag, startPoint x: 56, startPoint y: 32, endPoint x: 58, endPoint y: 30, distance: 3.2
click at [56, 32] on input "text" at bounding box center [65, 31] width 77 height 10
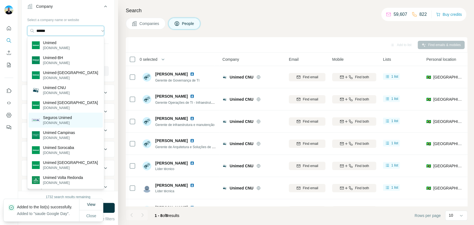
type input "******"
click at [82, 119] on div "Seguros Unimed [DOMAIN_NAME]" at bounding box center [66, 120] width 74 height 15
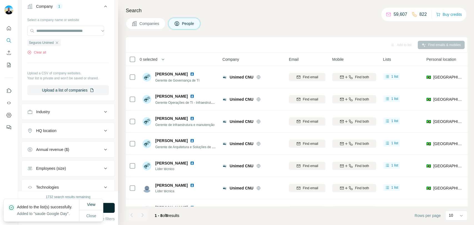
click at [113, 210] on button "Run search" at bounding box center [67, 208] width 93 height 10
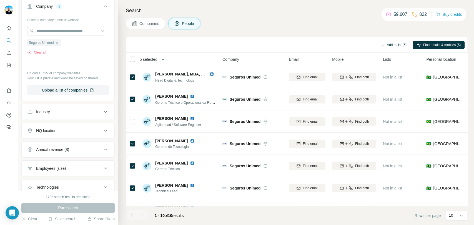
click at [392, 45] on button "Add to list (5)" at bounding box center [393, 45] width 34 height 8
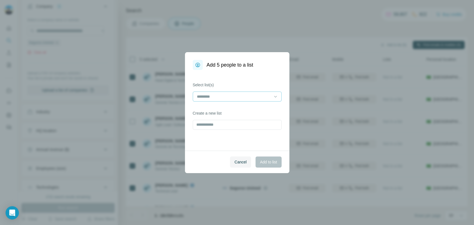
click at [255, 98] on input at bounding box center [233, 97] width 75 height 6
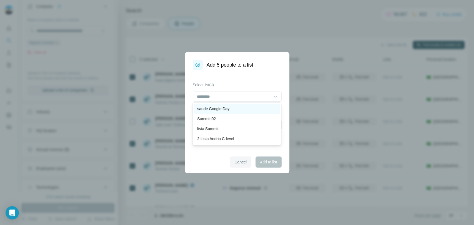
click at [238, 109] on div "saude Google Day" at bounding box center [236, 109] width 79 height 6
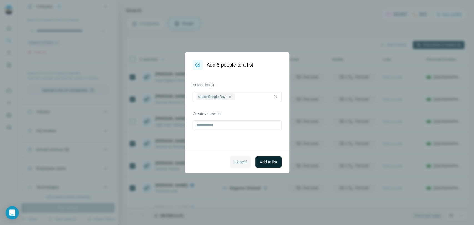
click at [266, 162] on span "Add to list" at bounding box center [268, 162] width 17 height 6
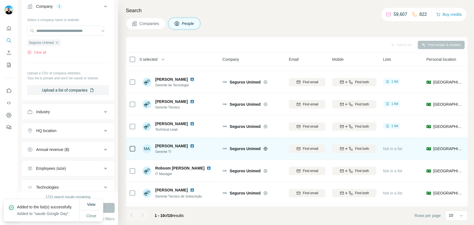
scroll to position [85, 0]
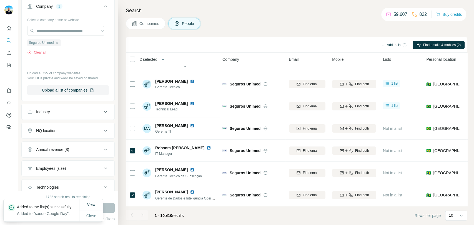
click at [402, 45] on button "Add to list (2)" at bounding box center [393, 45] width 34 height 8
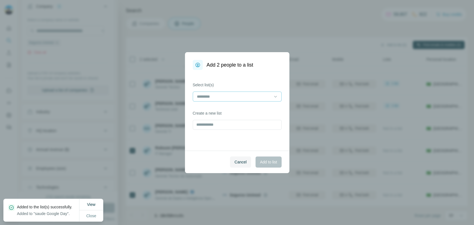
click at [256, 95] on input at bounding box center [233, 97] width 75 height 6
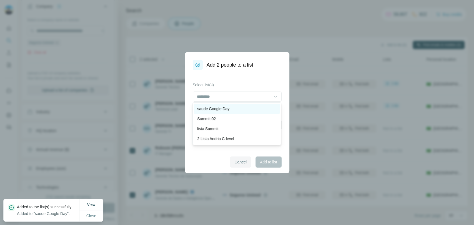
click at [218, 106] on p "saude Google Day" at bounding box center [213, 109] width 32 height 6
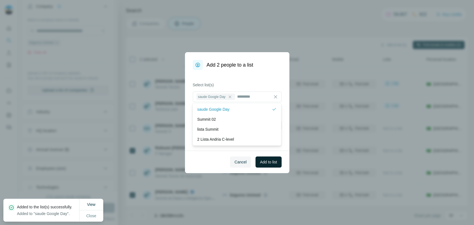
click at [264, 163] on span "Add to list" at bounding box center [268, 162] width 17 height 6
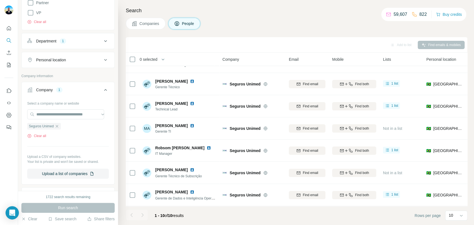
scroll to position [246, 0]
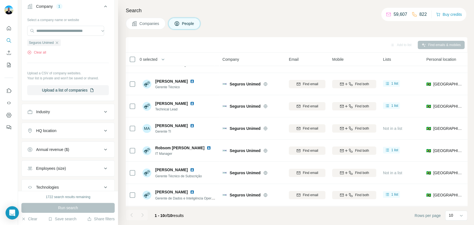
drag, startPoint x: 58, startPoint y: 42, endPoint x: 58, endPoint y: 38, distance: 4.7
click at [58, 42] on icon "button" at bounding box center [57, 43] width 4 height 4
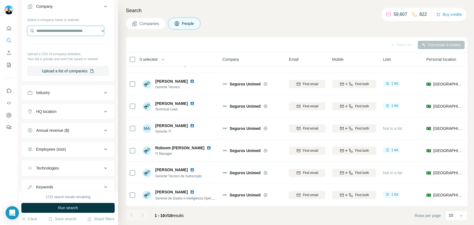
click at [58, 30] on input "text" at bounding box center [65, 31] width 77 height 10
type input "******"
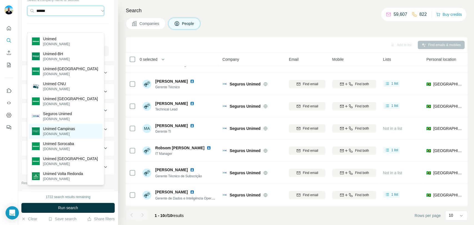
scroll to position [277, 0]
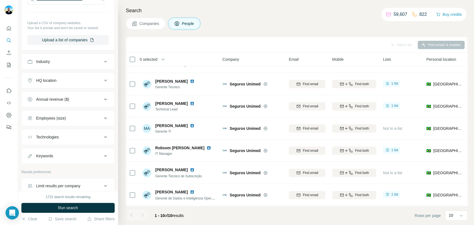
click at [11, 150] on div at bounding box center [9, 112] width 18 height 225
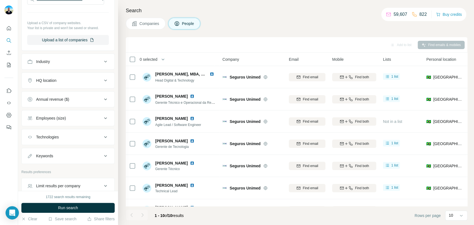
scroll to position [216, 0]
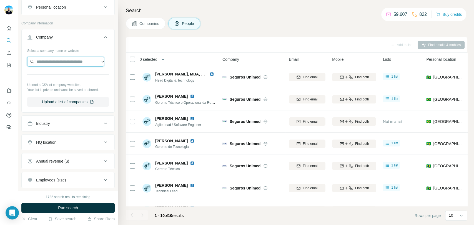
click at [64, 60] on input "text" at bounding box center [65, 62] width 77 height 10
paste input "**********"
type input "**********"
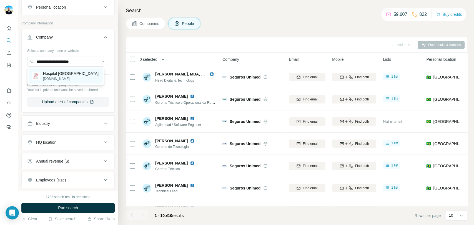
click at [67, 75] on p "Hospital [GEOGRAPHIC_DATA]" at bounding box center [70, 74] width 55 height 6
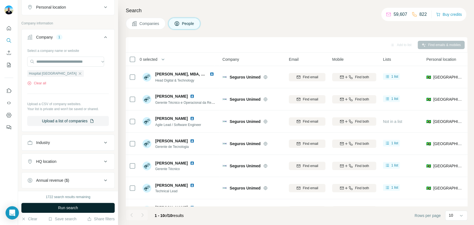
click at [93, 205] on button "Run search" at bounding box center [67, 208] width 93 height 10
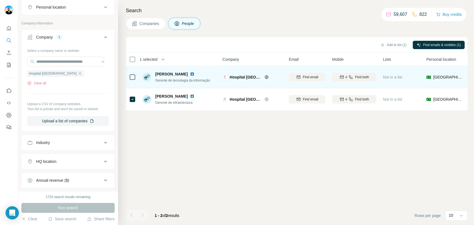
click at [130, 80] on div at bounding box center [132, 76] width 7 height 15
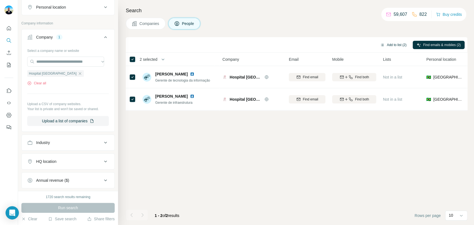
click at [400, 41] on button "Add to list (2)" at bounding box center [393, 45] width 34 height 8
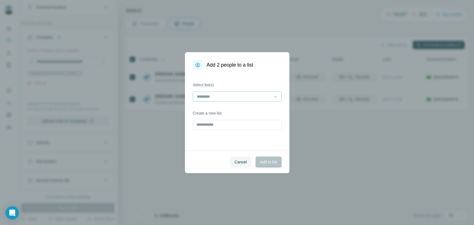
click at [238, 94] on input at bounding box center [233, 97] width 75 height 6
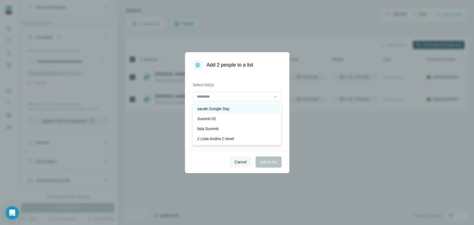
click at [234, 108] on div "saude Google Day" at bounding box center [236, 109] width 79 height 6
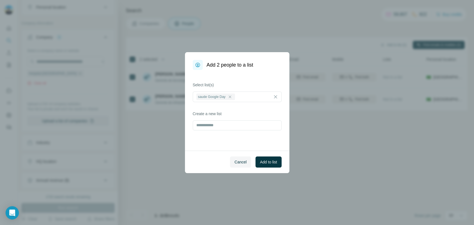
click at [273, 169] on div "Cancel Add to list" at bounding box center [237, 162] width 104 height 22
click at [272, 164] on span "Add to list" at bounding box center [268, 162] width 17 height 6
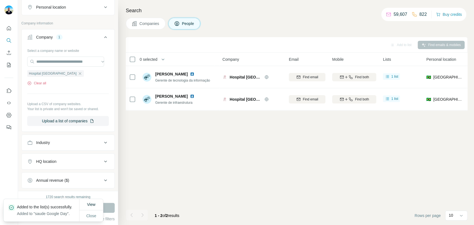
click at [13, 64] on div at bounding box center [9, 76] width 18 height 112
click at [8, 67] on icon "My lists" at bounding box center [9, 65] width 6 height 6
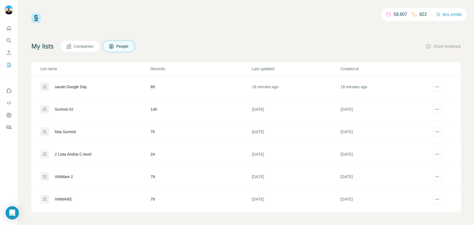
click at [84, 87] on div "saude Google Day" at bounding box center [71, 87] width 32 height 6
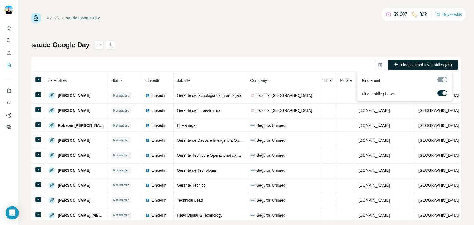
click at [408, 63] on span "Find all emails & mobiles (89)" at bounding box center [425, 65] width 51 height 6
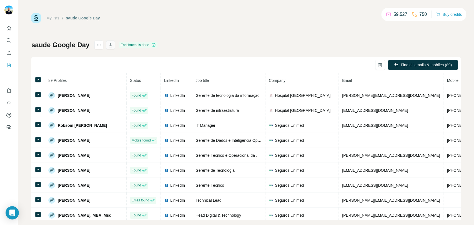
click at [113, 46] on button "button" at bounding box center [110, 45] width 9 height 9
click at [224, 34] on div "My lists / saude Google Day 59,527 750 Buy credits saude Google Day Enrichment …" at bounding box center [245, 116] width 429 height 206
